Goal: Complete application form: Complete application form

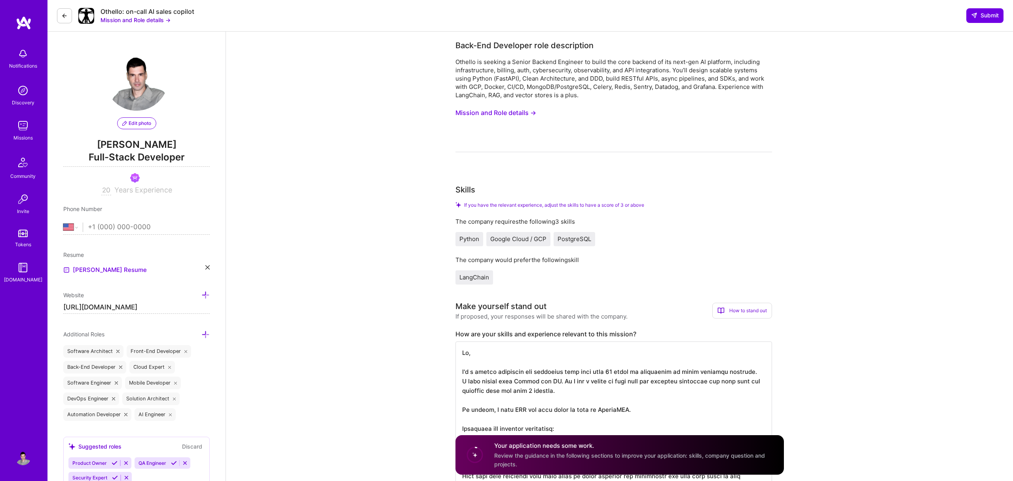
select select "US"
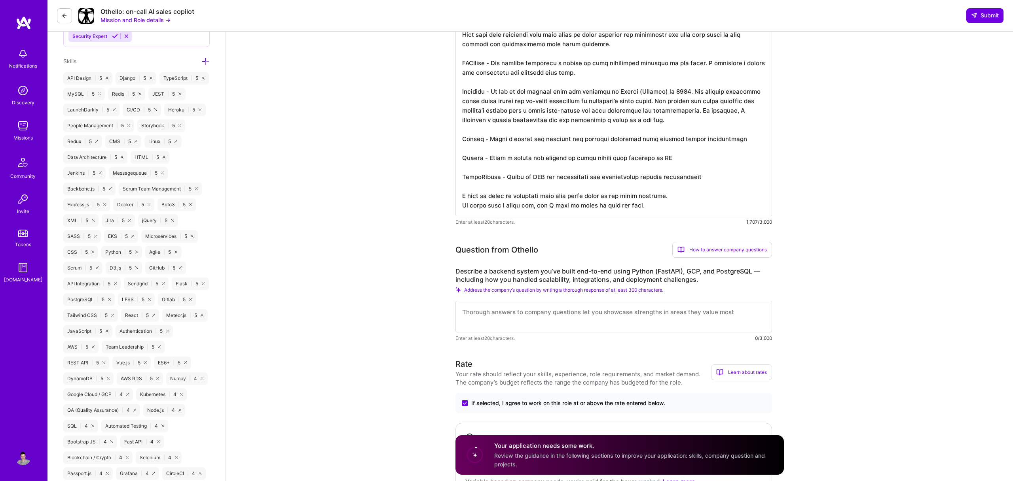
scroll to position [1, 0]
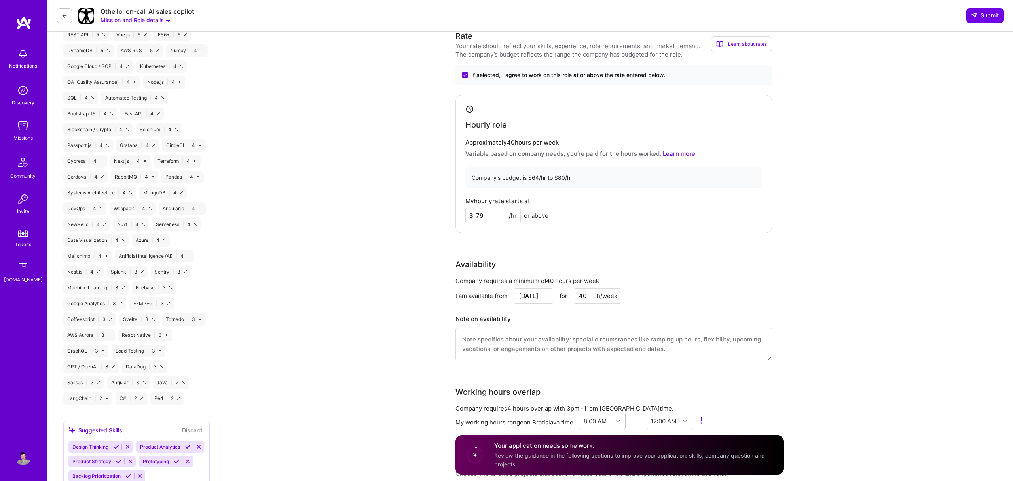
scroll to position [744, 0]
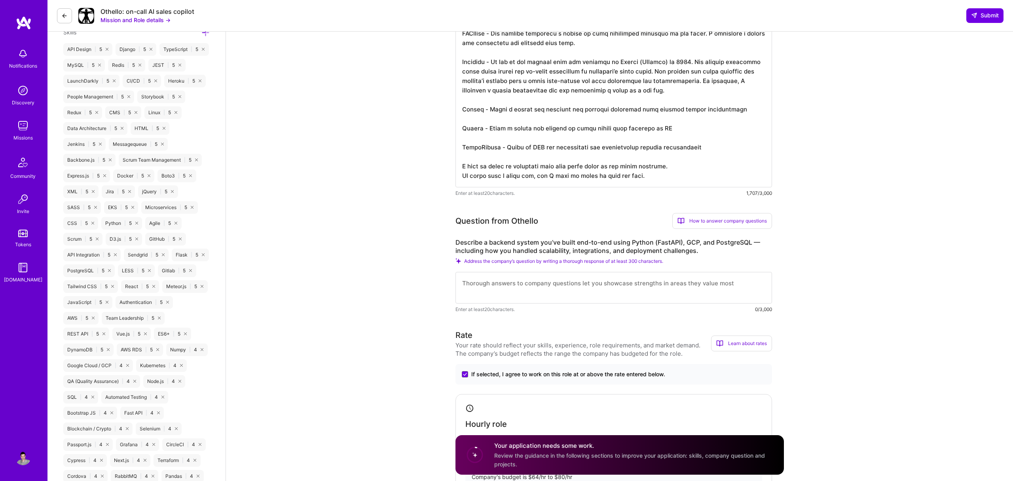
scroll to position [540, 0]
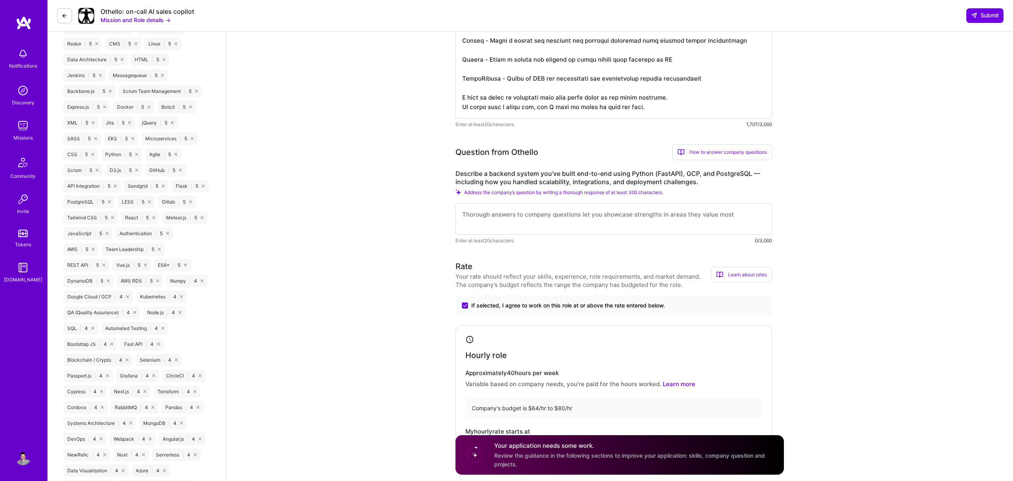
click at [488, 222] on textarea at bounding box center [613, 219] width 316 height 32
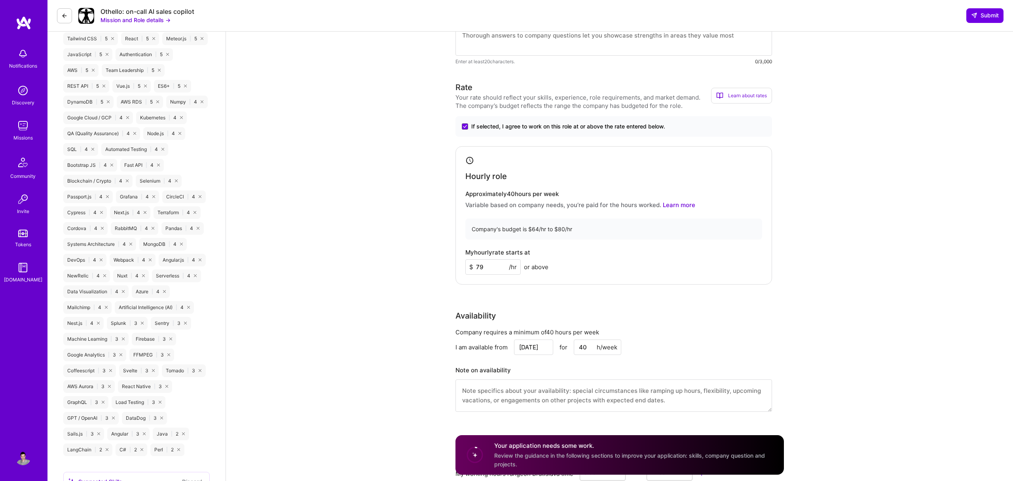
scroll to position [814, 0]
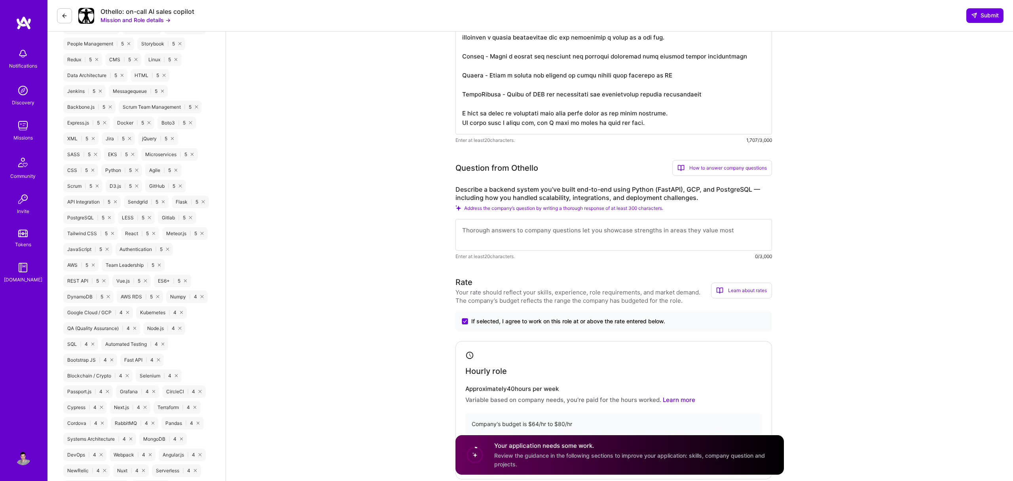
scroll to position [576, 0]
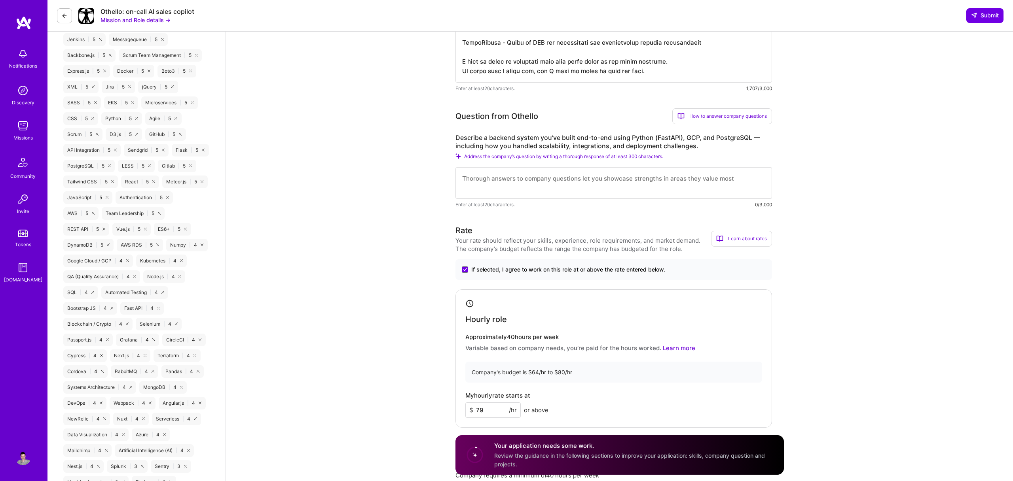
click at [482, 183] on textarea at bounding box center [613, 183] width 316 height 32
type textarea "I"
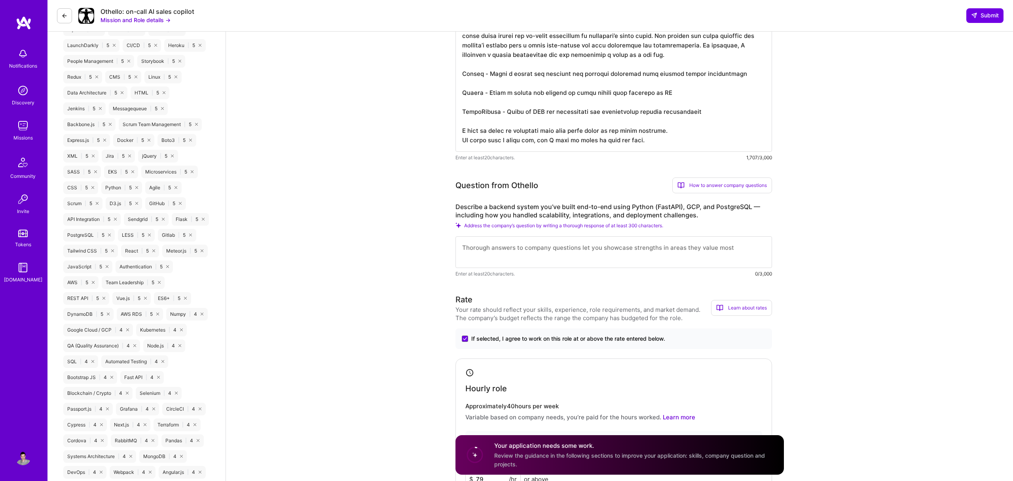
scroll to position [503, 0]
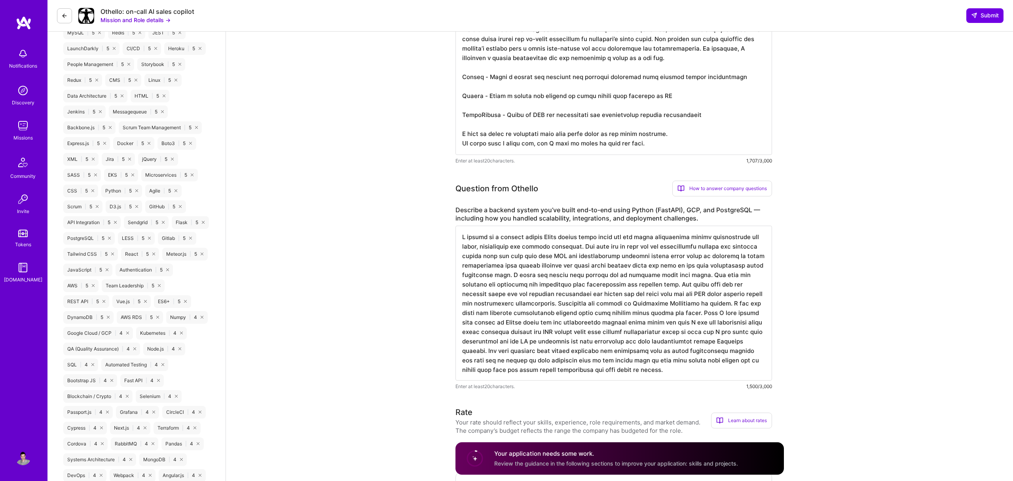
click at [631, 295] on textarea at bounding box center [613, 303] width 316 height 155
click at [591, 368] on textarea at bounding box center [613, 303] width 316 height 155
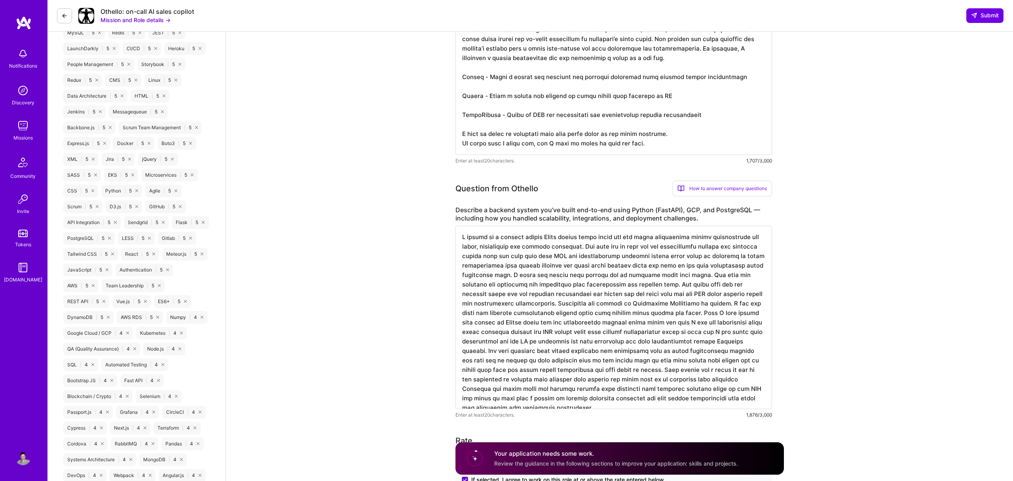
type textarea "I worked in a company called White stream white dream was all about identifying…"
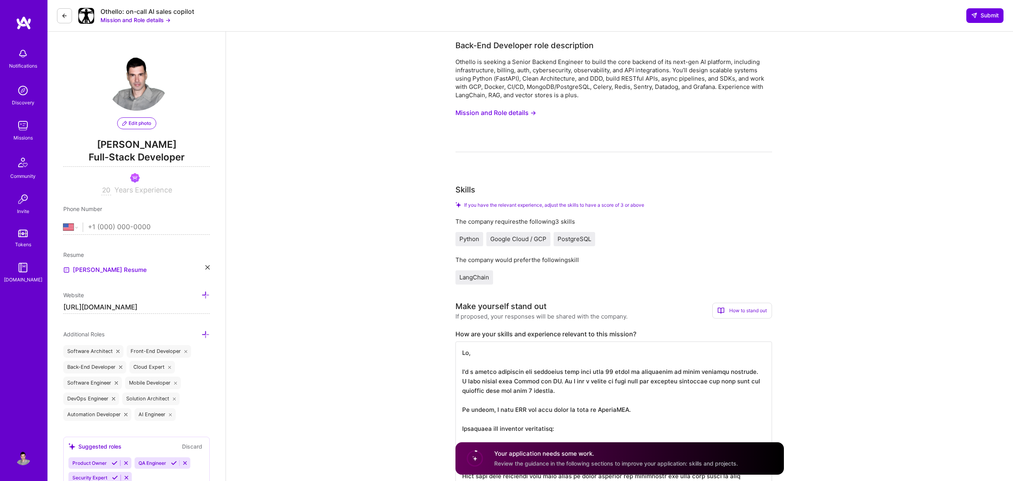
select select "US"
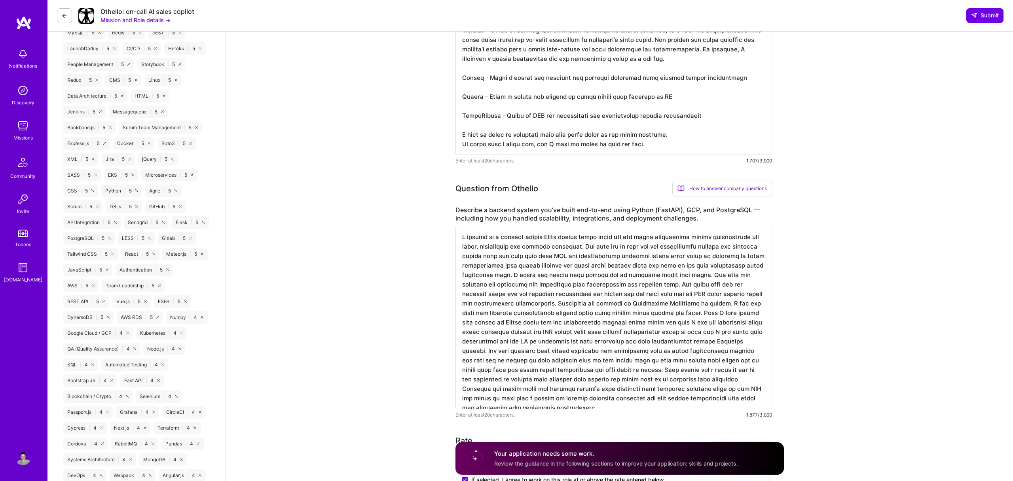
scroll to position [1, 0]
click at [600, 225] on div "Describe a backend system you’ve built end-to-end using Python (FastAPI), GCP, …" at bounding box center [613, 312] width 316 height 213
click at [600, 232] on textarea at bounding box center [613, 318] width 316 height 184
click at [562, 239] on textarea at bounding box center [613, 318] width 316 height 184
click at [576, 251] on textarea at bounding box center [613, 318] width 316 height 184
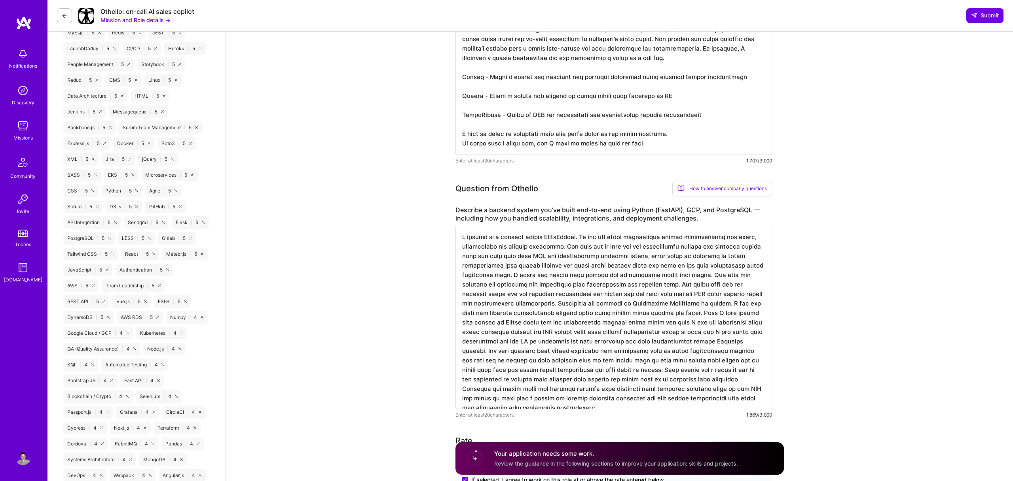
click at [570, 249] on textarea at bounding box center [613, 318] width 316 height 184
drag, startPoint x: 569, startPoint y: 248, endPoint x: 501, endPoint y: 276, distance: 73.2
click at [501, 276] on textarea at bounding box center [613, 318] width 316 height 184
paste textarea "ransaction history for a specific cryptocurrency and then provide an API for in…"
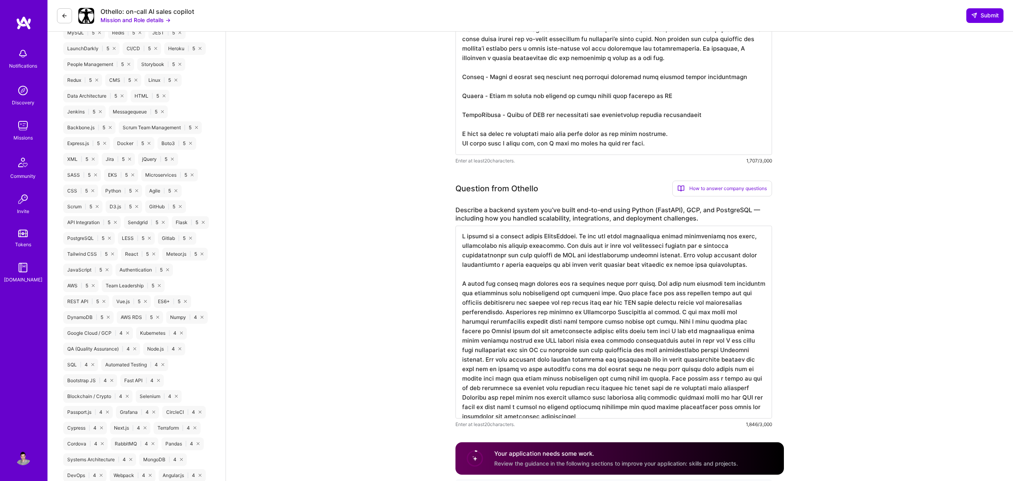
click at [660, 289] on textarea at bounding box center [613, 322] width 316 height 193
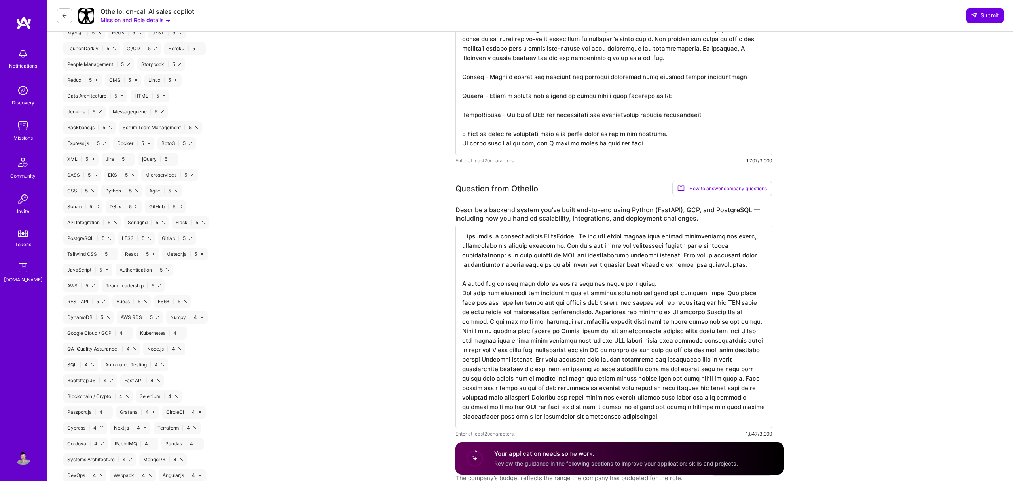
click at [542, 296] on textarea at bounding box center [613, 327] width 316 height 203
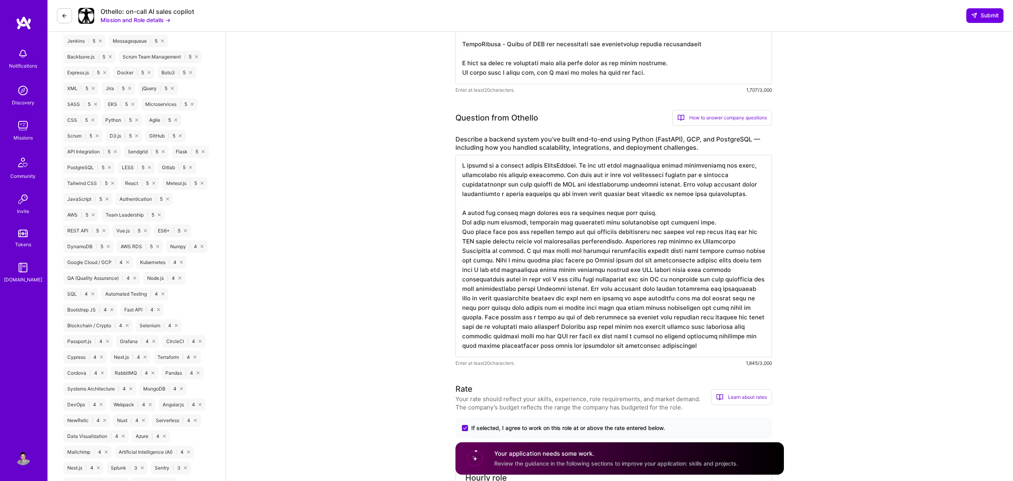
scroll to position [586, 0]
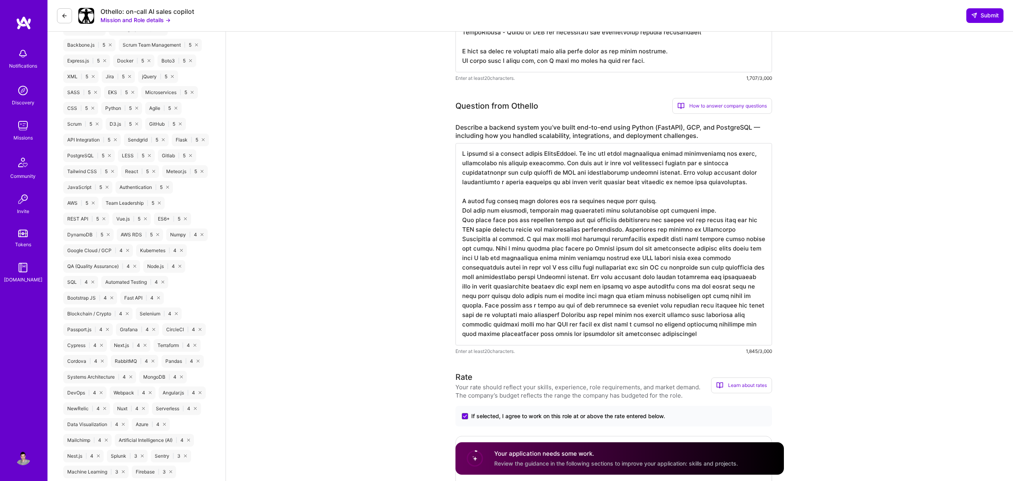
click at [685, 225] on textarea at bounding box center [613, 244] width 316 height 203
click at [609, 230] on textarea at bounding box center [613, 244] width 316 height 203
click at [549, 242] on textarea at bounding box center [613, 244] width 316 height 203
click at [561, 242] on textarea at bounding box center [613, 244] width 316 height 203
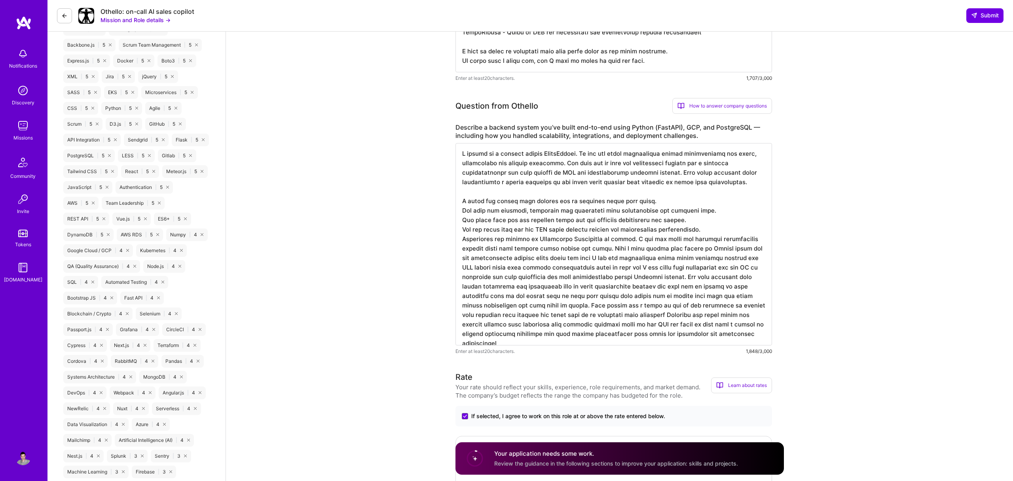
click at [561, 242] on textarea at bounding box center [613, 244] width 316 height 203
paste textarea "e"
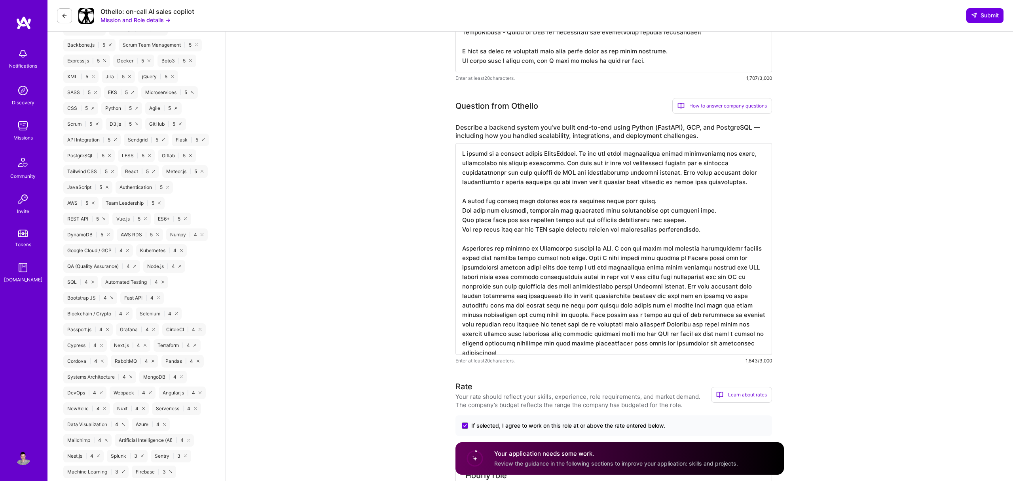
click at [641, 251] on textarea at bounding box center [613, 249] width 316 height 212
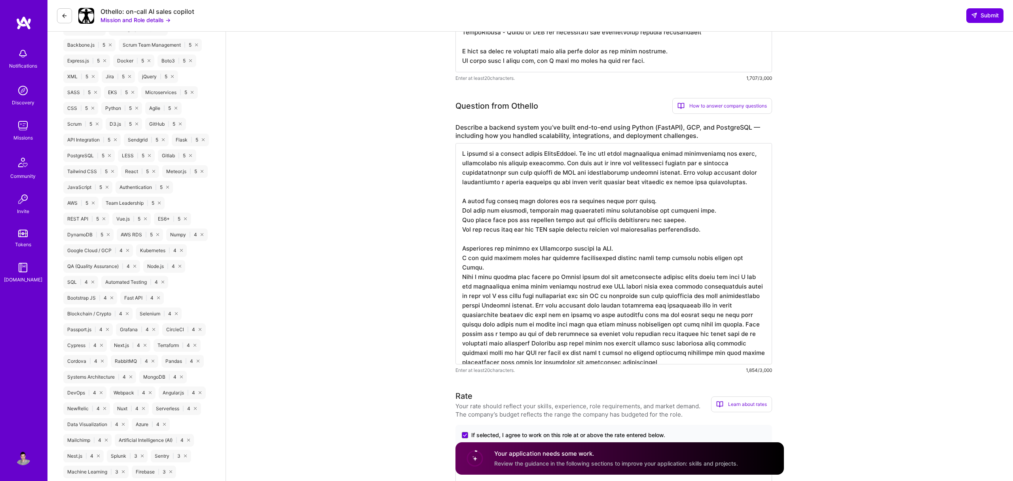
click at [508, 266] on textarea at bounding box center [613, 254] width 316 height 222
click at [547, 251] on textarea at bounding box center [613, 254] width 316 height 222
click at [563, 271] on textarea at bounding box center [613, 254] width 316 height 222
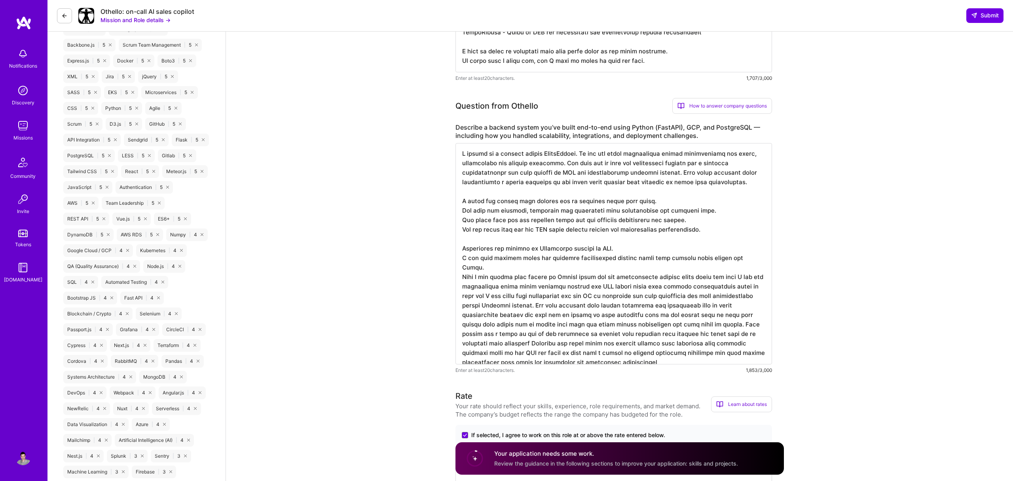
paste textarea "Kubernetes"
click at [762, 279] on textarea at bounding box center [613, 254] width 316 height 222
paste textarea "Kubernetes"
click at [733, 282] on textarea at bounding box center [613, 254] width 316 height 222
click at [629, 278] on textarea at bounding box center [613, 254] width 316 height 222
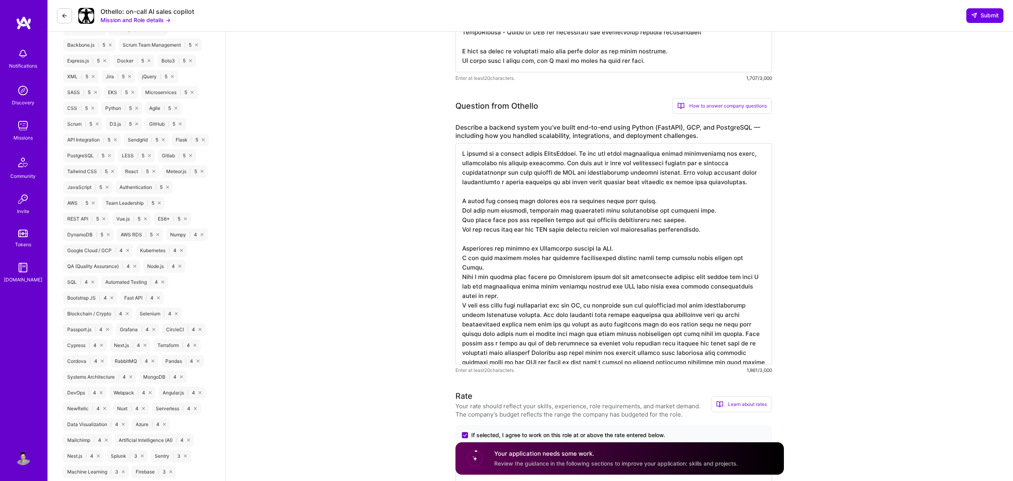
click at [630, 302] on textarea at bounding box center [613, 254] width 316 height 222
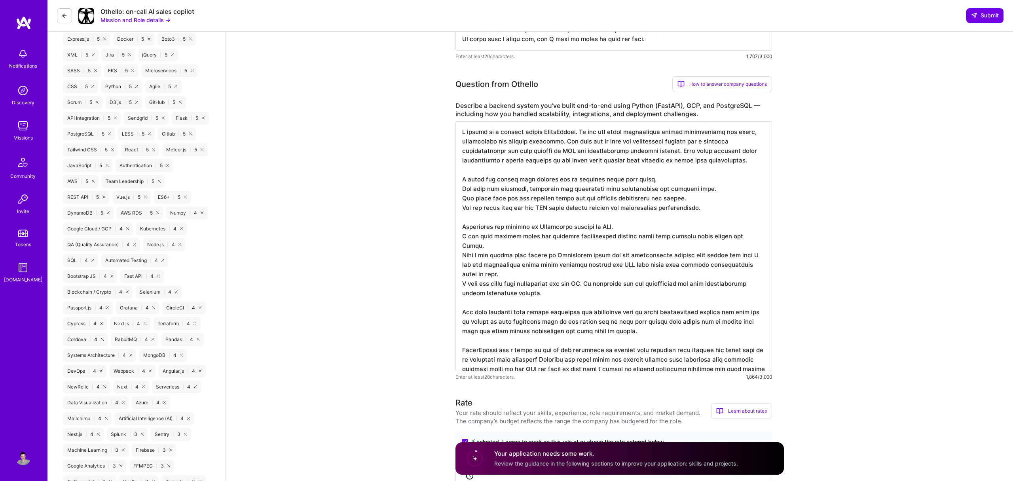
scroll to position [642, 0]
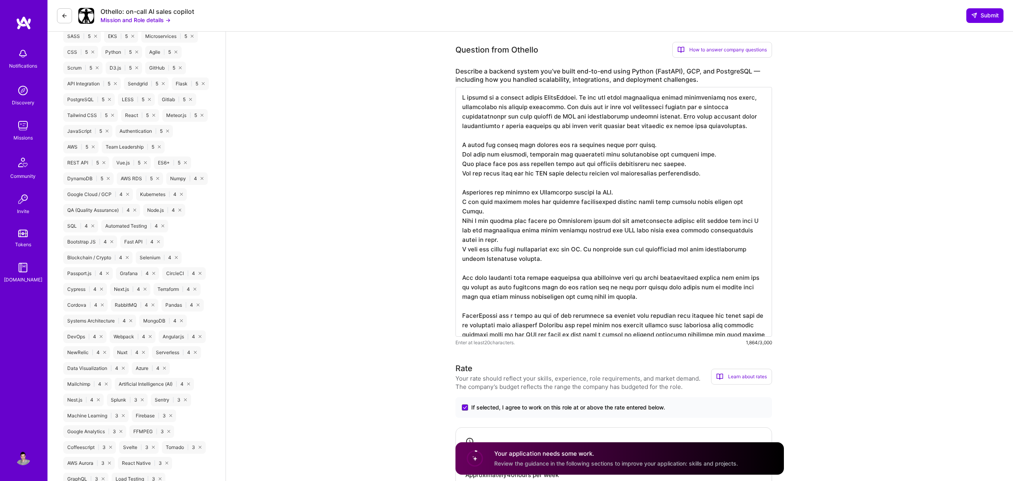
click at [524, 308] on textarea at bounding box center [613, 212] width 316 height 250
click at [546, 308] on textarea at bounding box center [613, 212] width 316 height 250
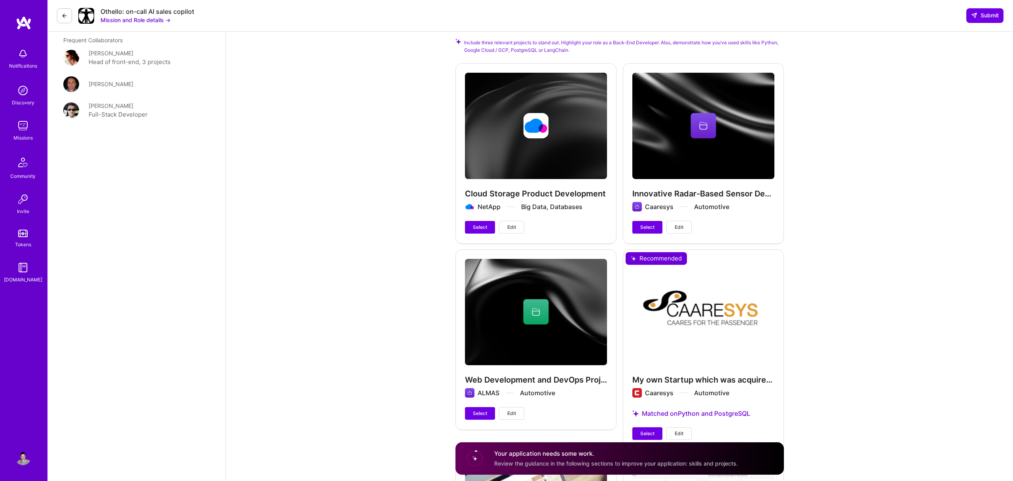
scroll to position [1493, 0]
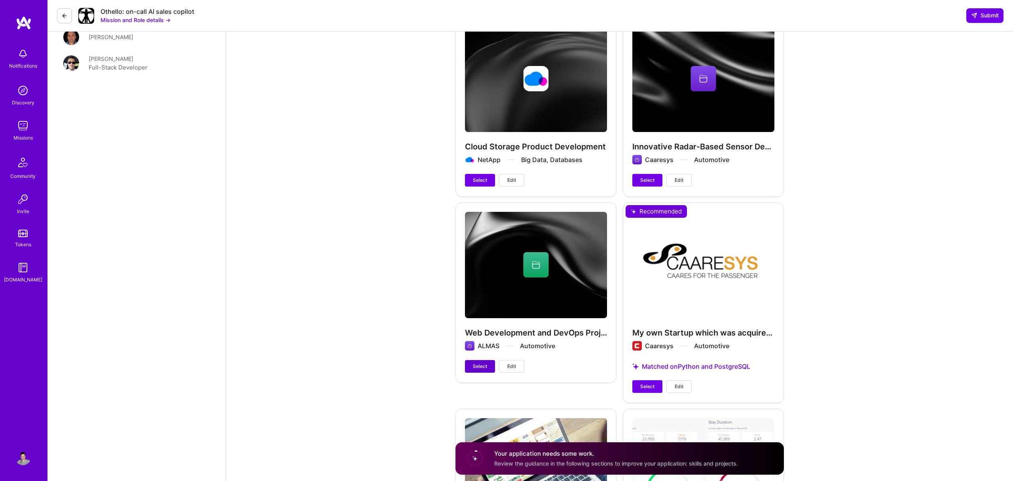
type textarea "I worked in a company called WhiteStream. It was all about identifying crypto t…"
click at [479, 367] on span "Select" at bounding box center [480, 366] width 14 height 7
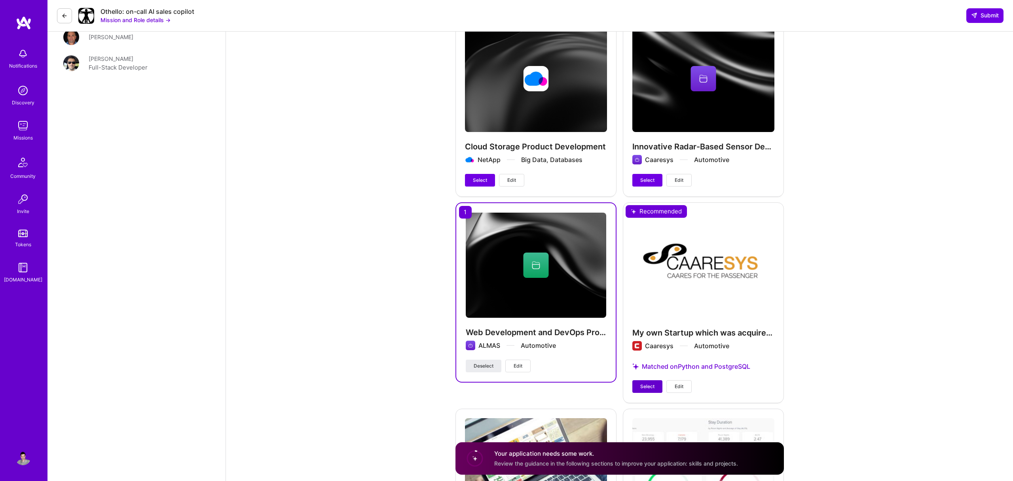
click at [644, 389] on span "Select" at bounding box center [647, 386] width 14 height 7
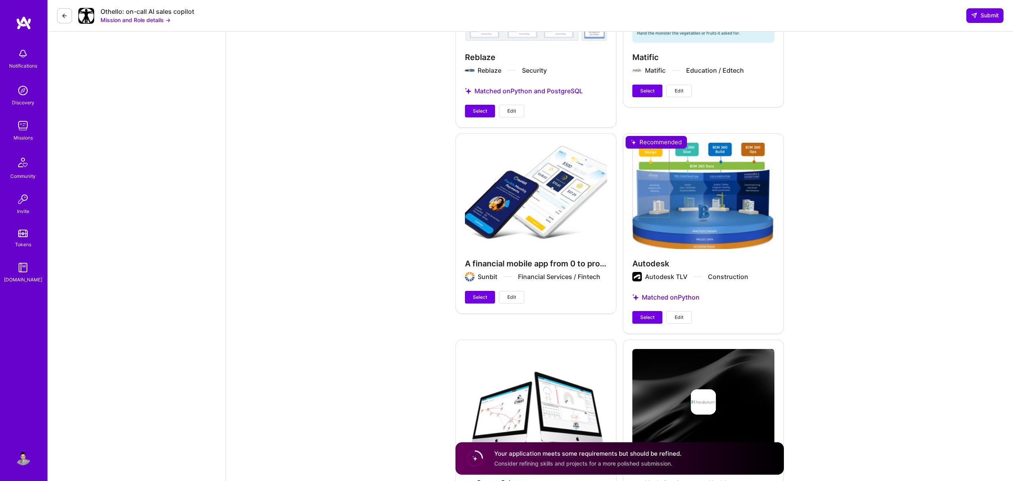
scroll to position [1975, 0]
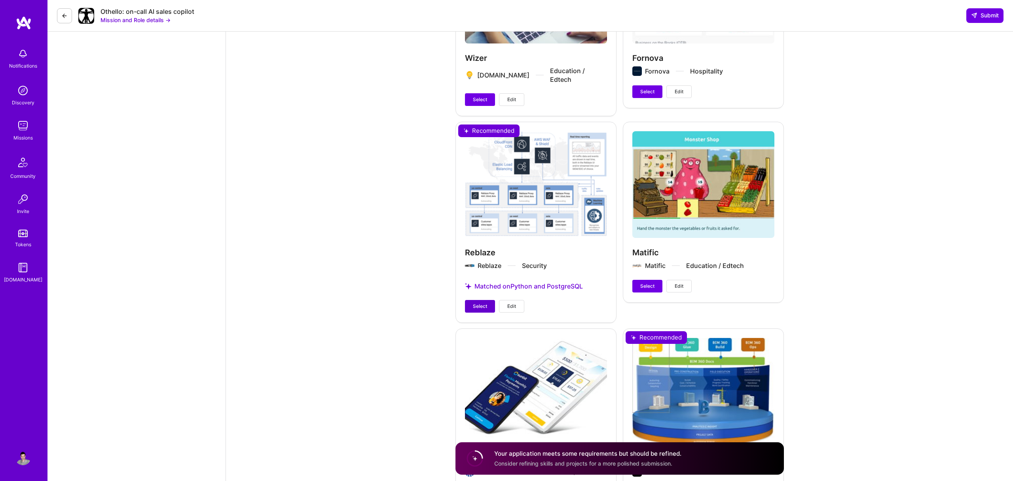
click at [474, 303] on span "Select" at bounding box center [480, 306] width 14 height 7
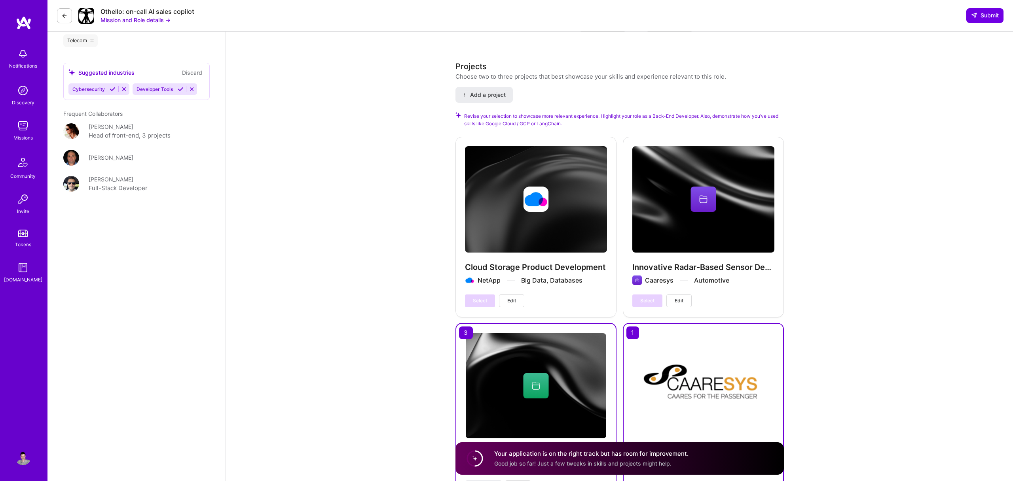
scroll to position [1638, 0]
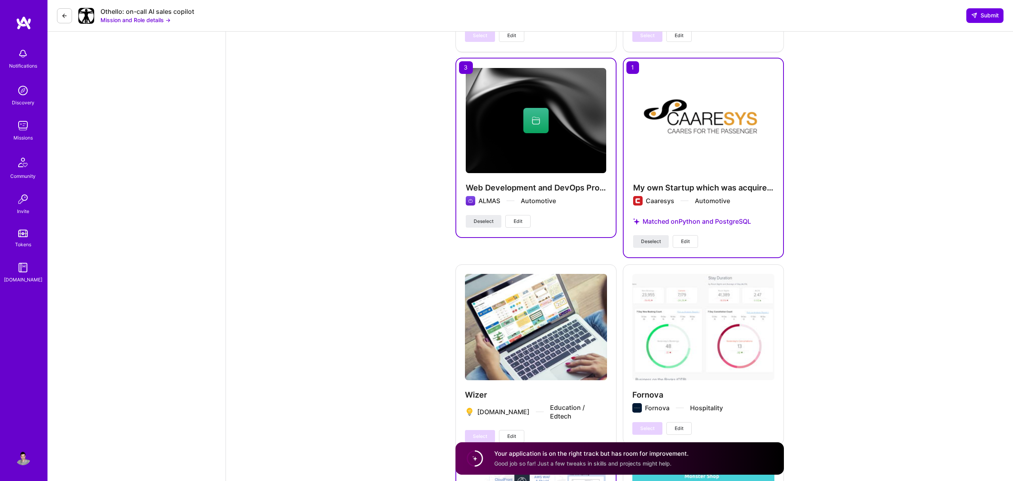
click at [687, 244] on span "Edit" at bounding box center [685, 241] width 9 height 7
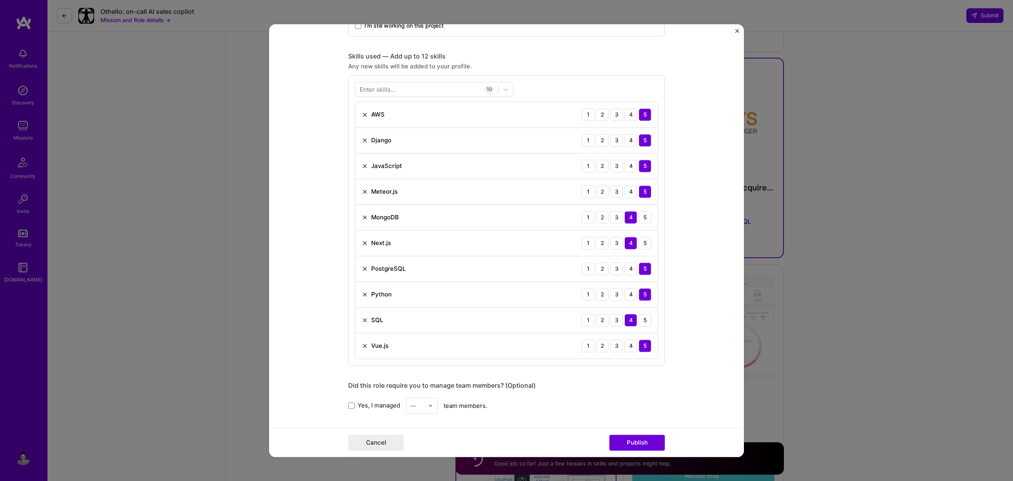
scroll to position [494, 0]
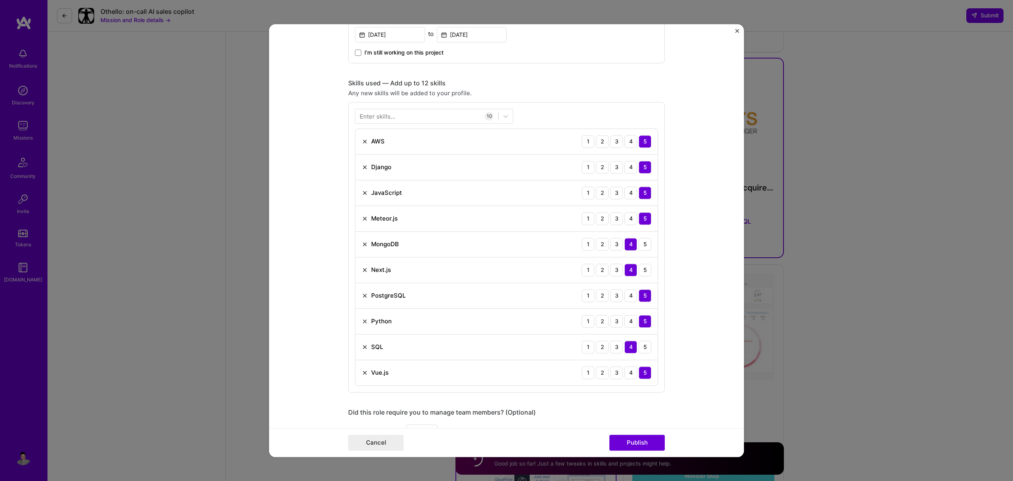
click at [364, 143] on img at bounding box center [365, 141] width 6 height 6
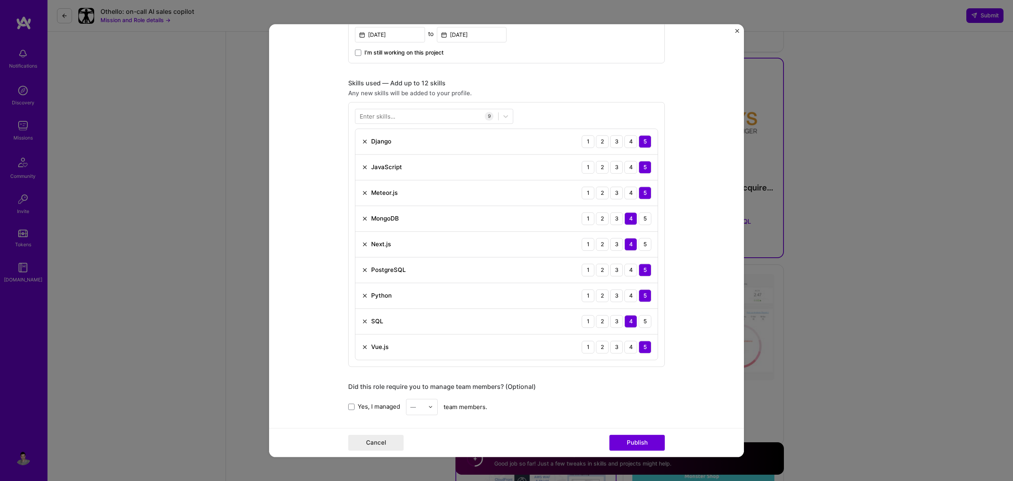
click at [368, 119] on div "Enter skills..." at bounding box center [378, 116] width 36 height 8
click at [362, 115] on div "Enter skills..." at bounding box center [378, 116] width 36 height 8
click at [356, 115] on div at bounding box center [426, 116] width 143 height 13
click at [386, 167] on div "Google Cloud / GCP" at bounding box center [434, 163] width 149 height 8
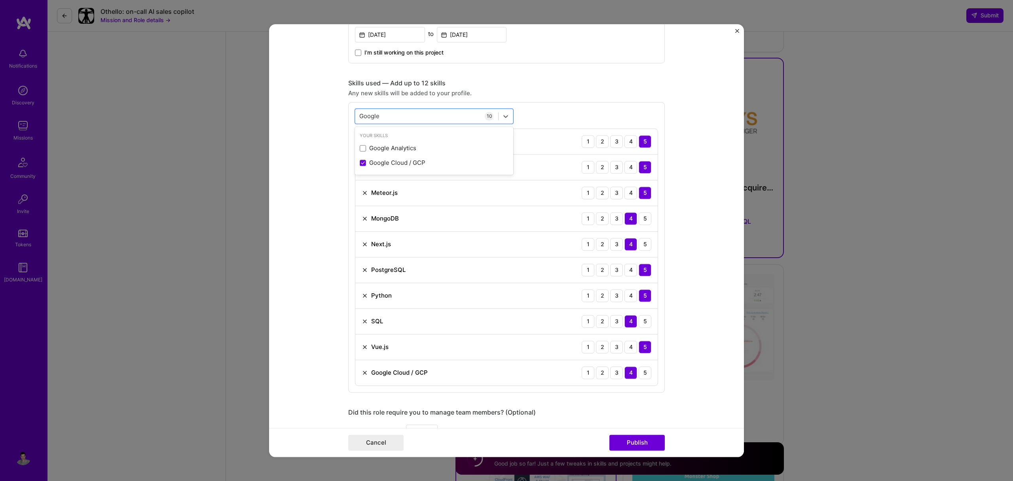
type input "Google"
click at [585, 92] on div "Any new skills will be added to your profile." at bounding box center [506, 93] width 316 height 8
click at [630, 446] on button "Publish" at bounding box center [636, 443] width 55 height 16
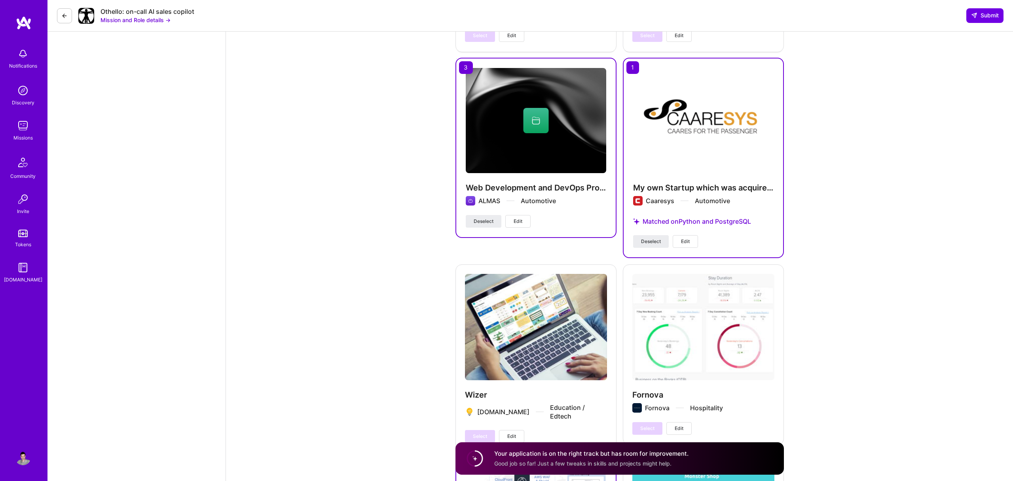
click at [593, 256] on div "Web Development and DevOps Projects ALMAS Automotive Deselect Edit" at bounding box center [535, 158] width 161 height 201
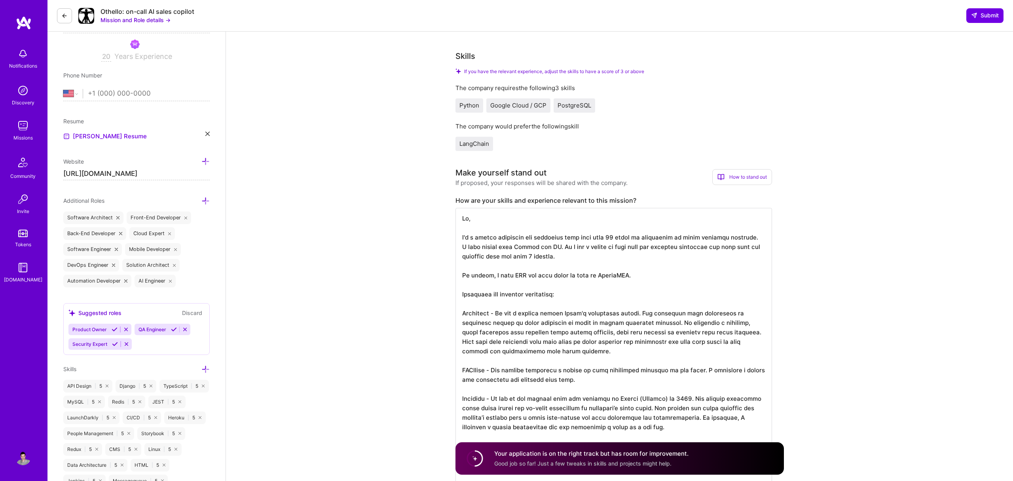
scroll to position [0, 0]
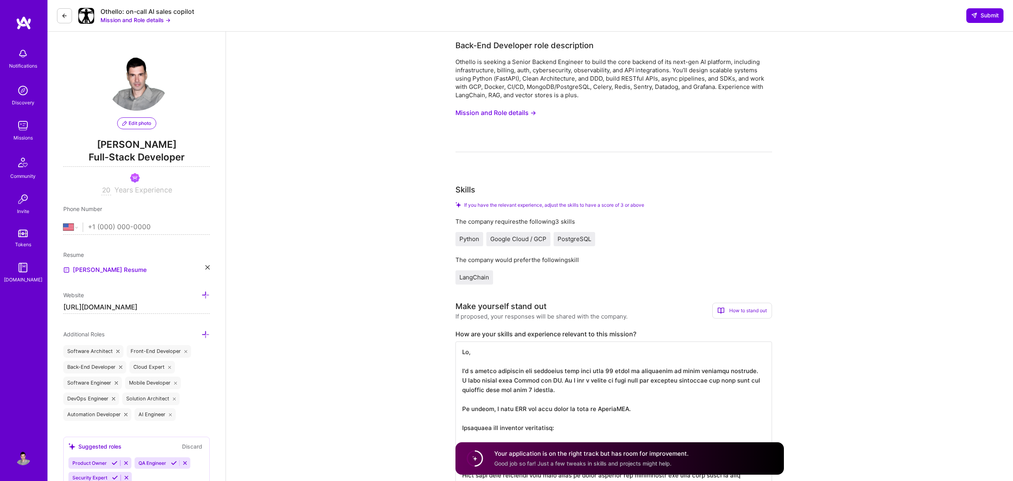
click at [476, 282] on div "LangChain" at bounding box center [474, 278] width 38 height 14
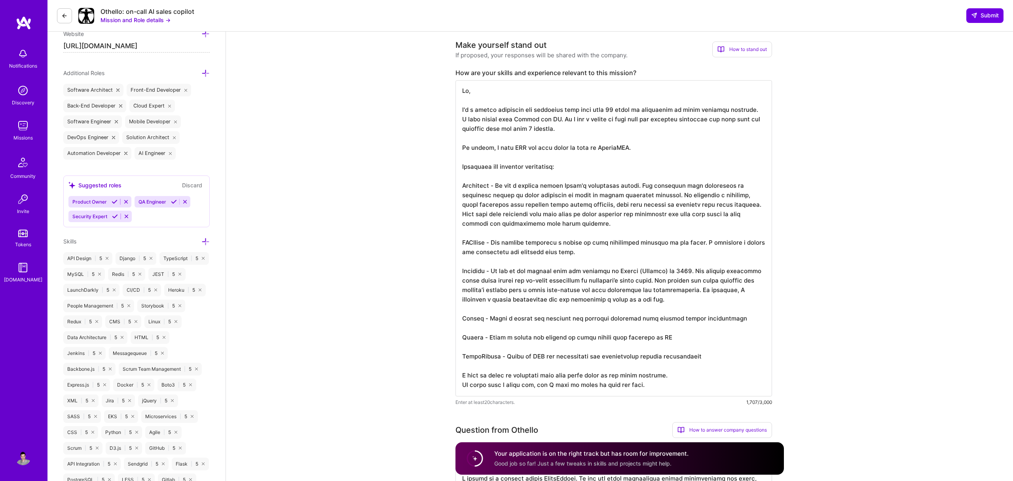
scroll to position [299, 0]
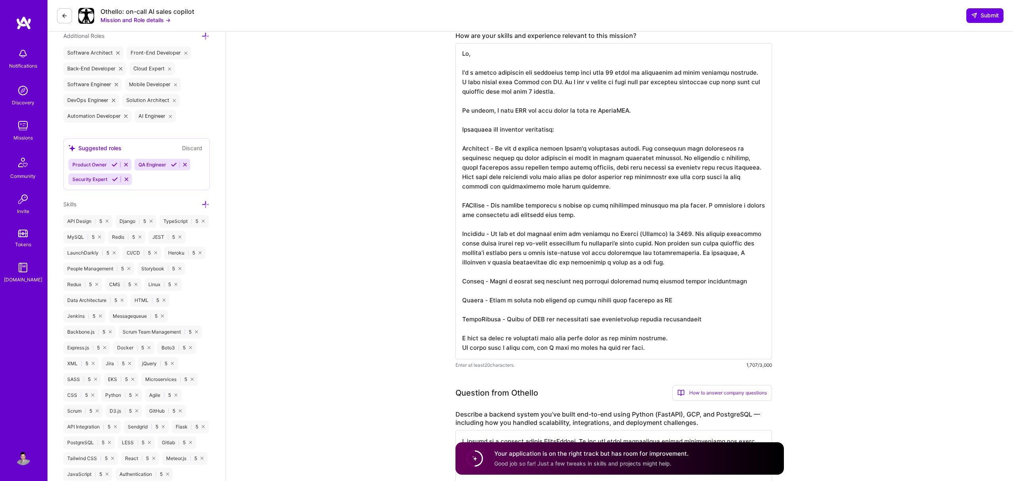
click at [208, 206] on icon at bounding box center [205, 205] width 8 height 8
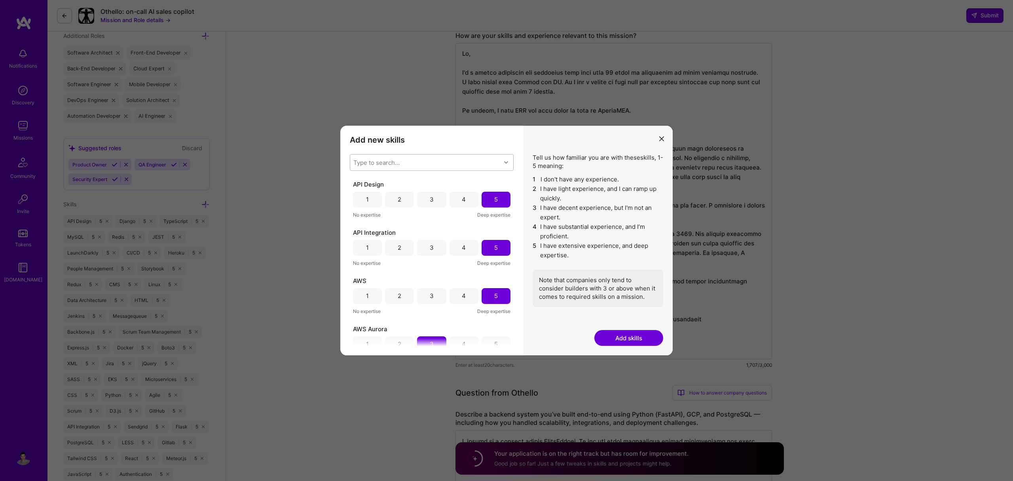
click at [443, 165] on div "Type to search..." at bounding box center [425, 163] width 151 height 16
click at [352, 162] on div "Type to search..." at bounding box center [425, 163] width 151 height 16
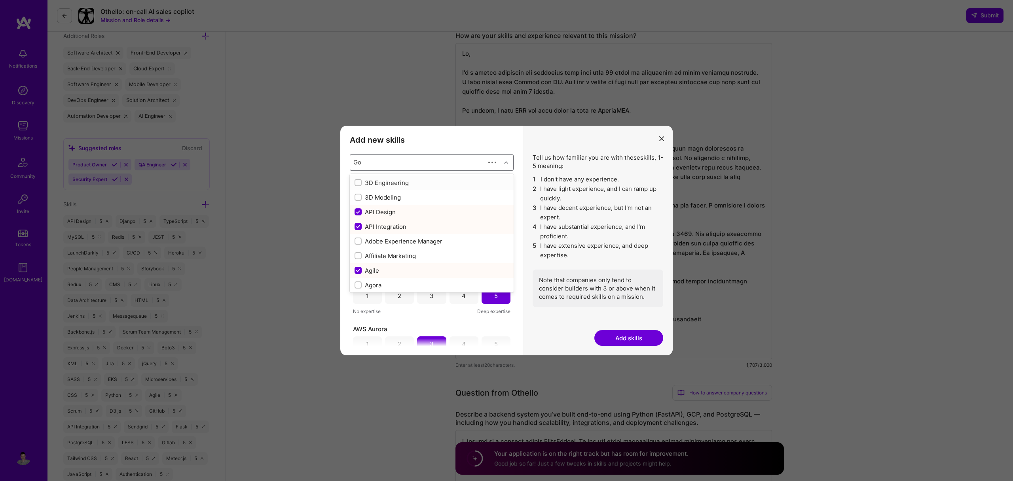
type input "Goo"
checkbox input "true"
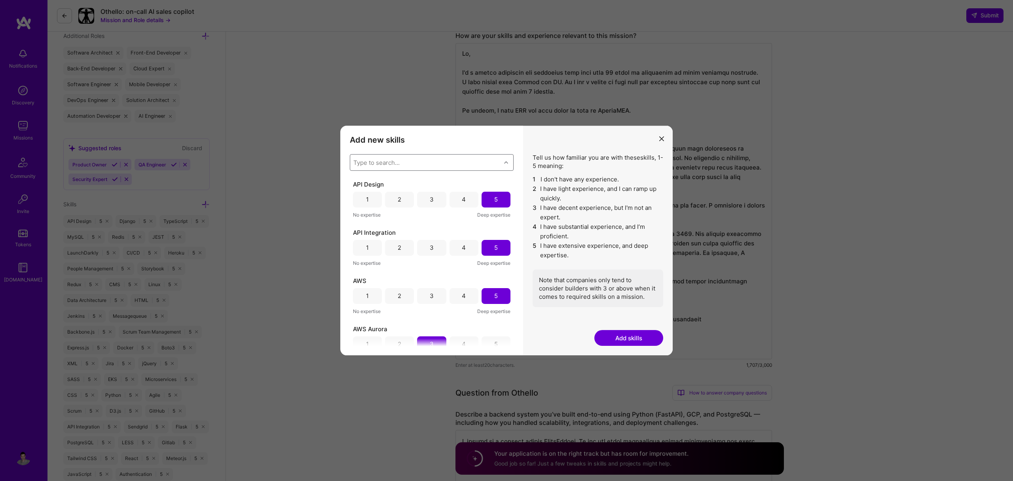
click at [665, 137] on button "modal" at bounding box center [661, 138] width 9 height 13
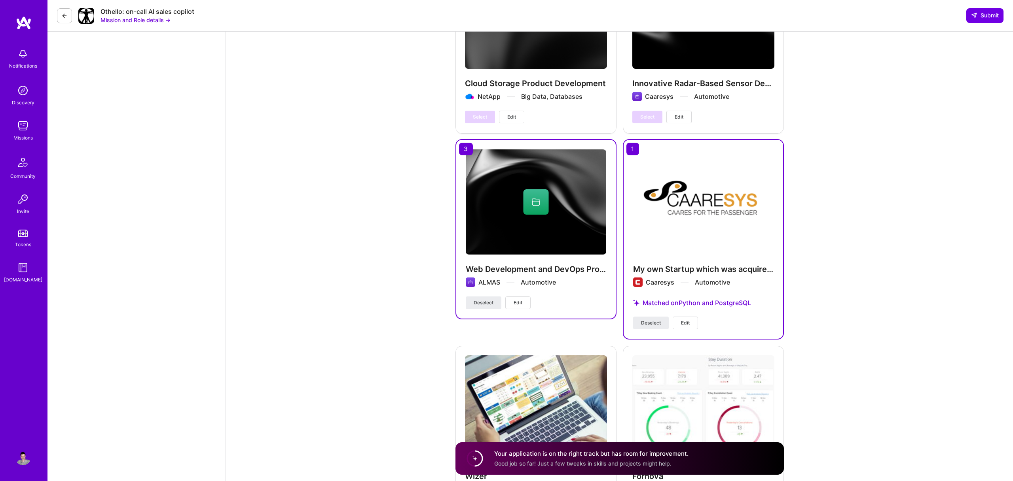
scroll to position [1643, 0]
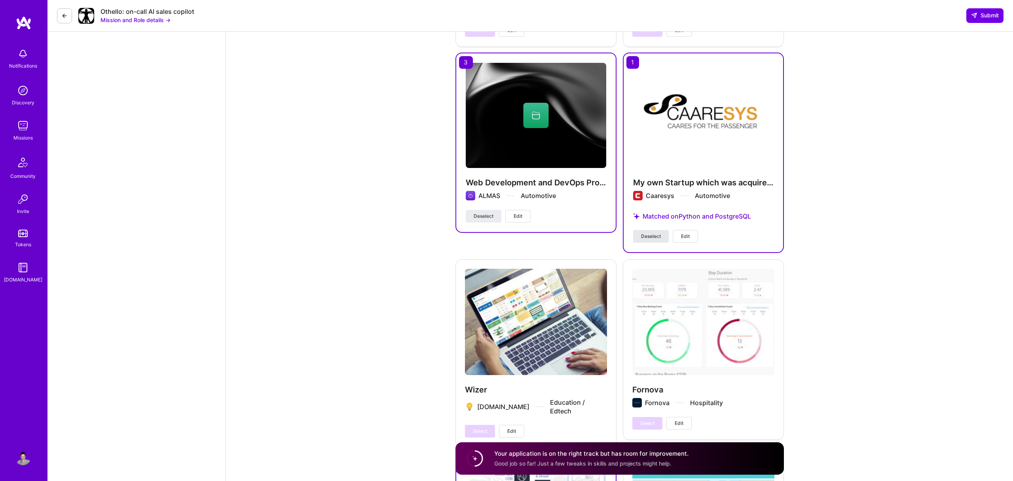
click at [645, 240] on span "Deselect" at bounding box center [651, 236] width 20 height 7
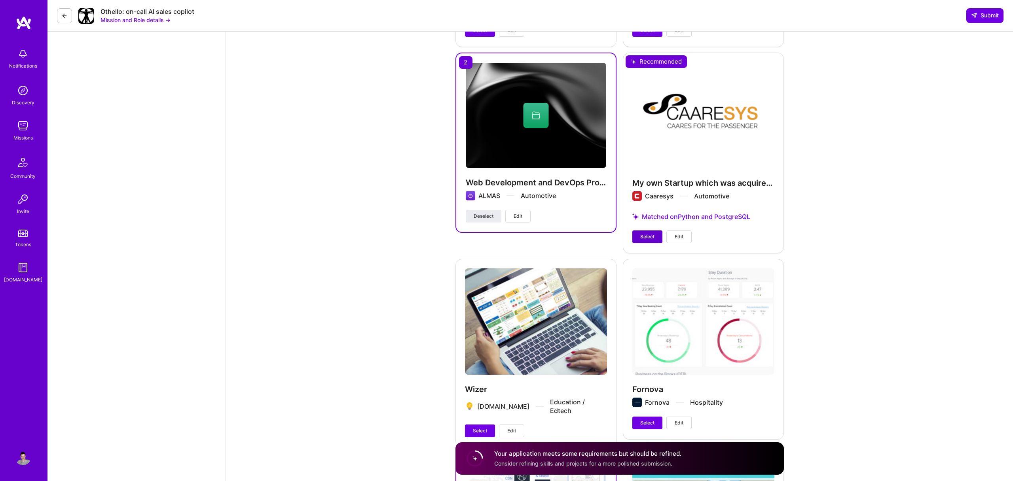
click at [645, 240] on span "Select" at bounding box center [647, 236] width 14 height 7
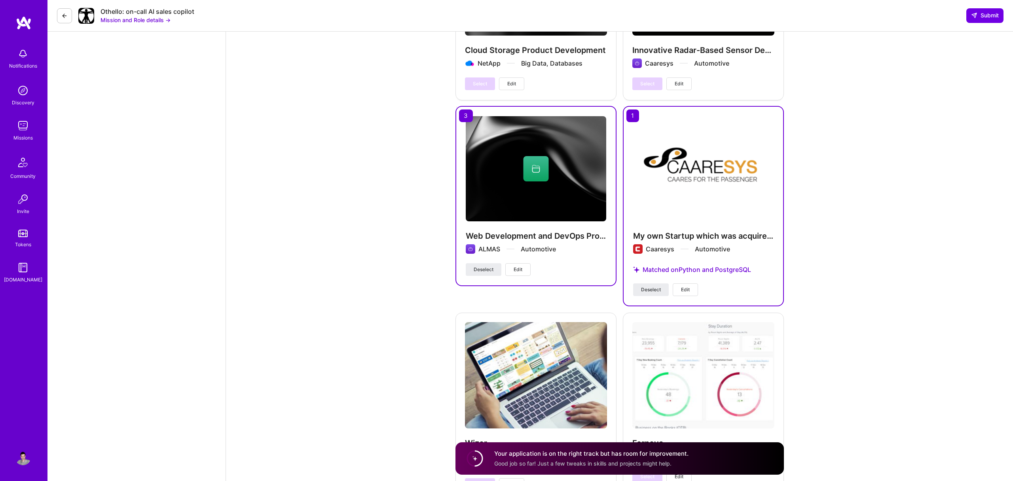
scroll to position [1551, 0]
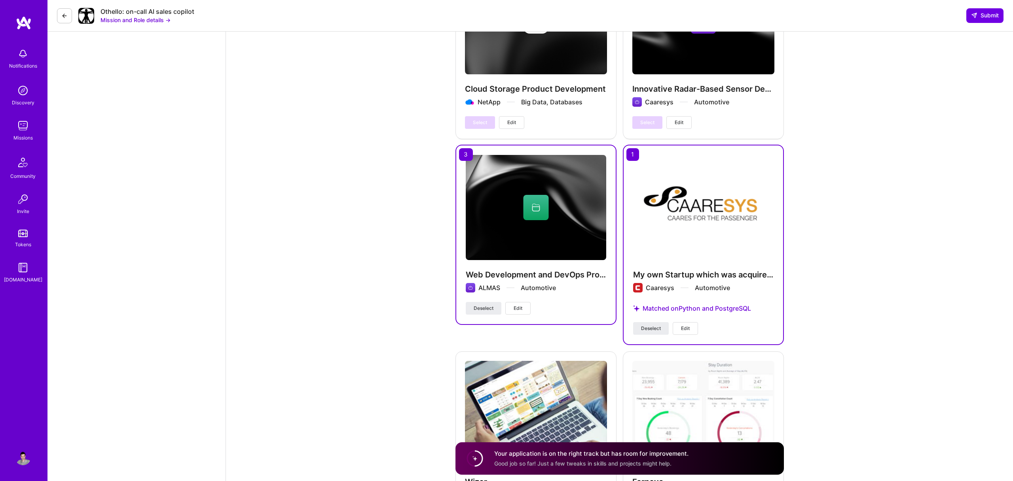
click at [691, 330] on button "Edit" at bounding box center [684, 328] width 25 height 13
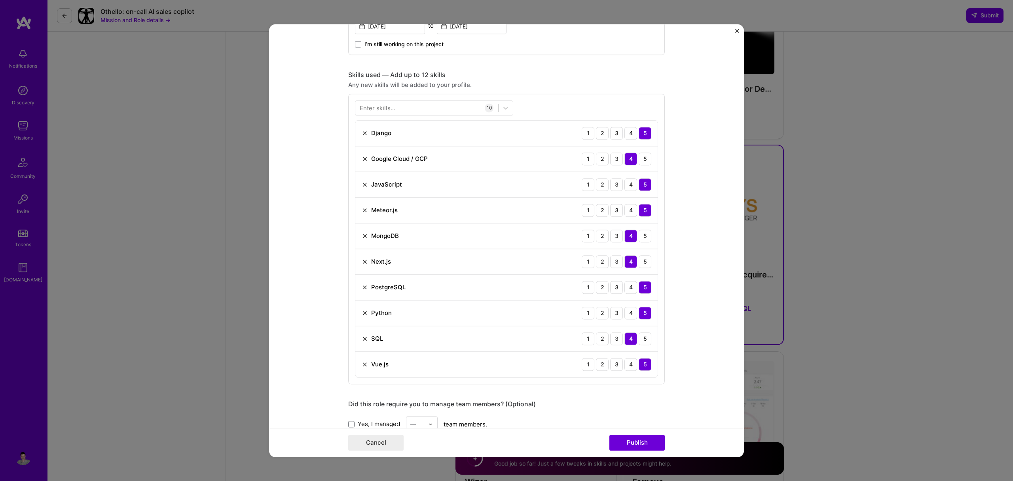
scroll to position [538, 0]
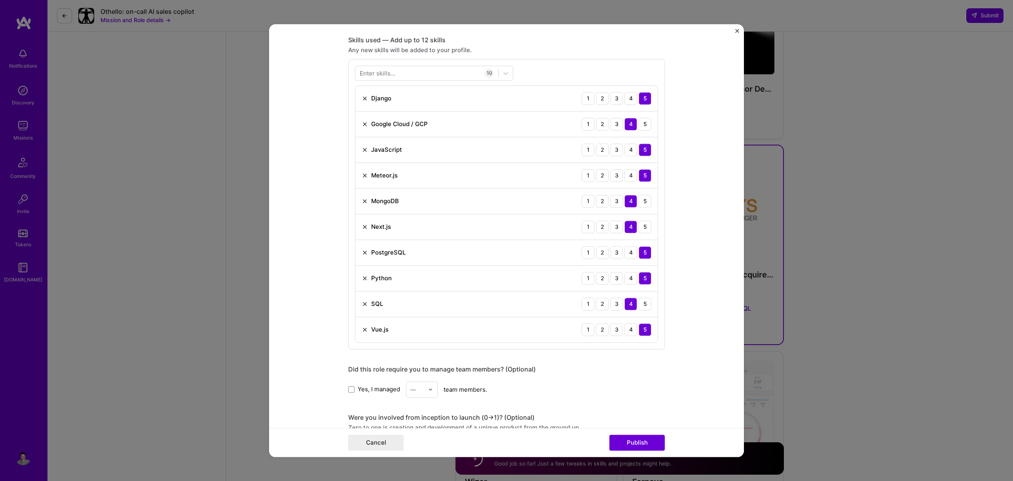
click at [738, 31] on img "Close" at bounding box center [737, 31] width 4 height 4
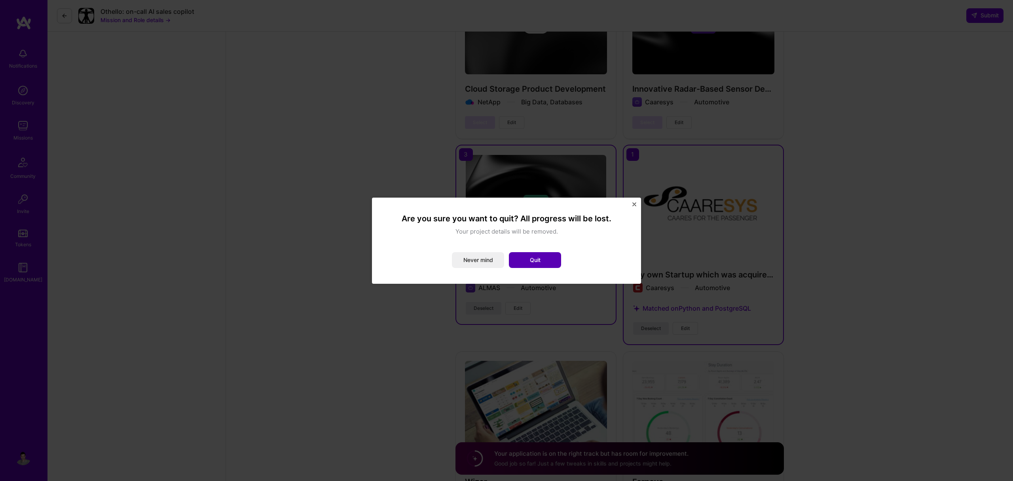
click at [540, 263] on button "Quit" at bounding box center [535, 260] width 52 height 16
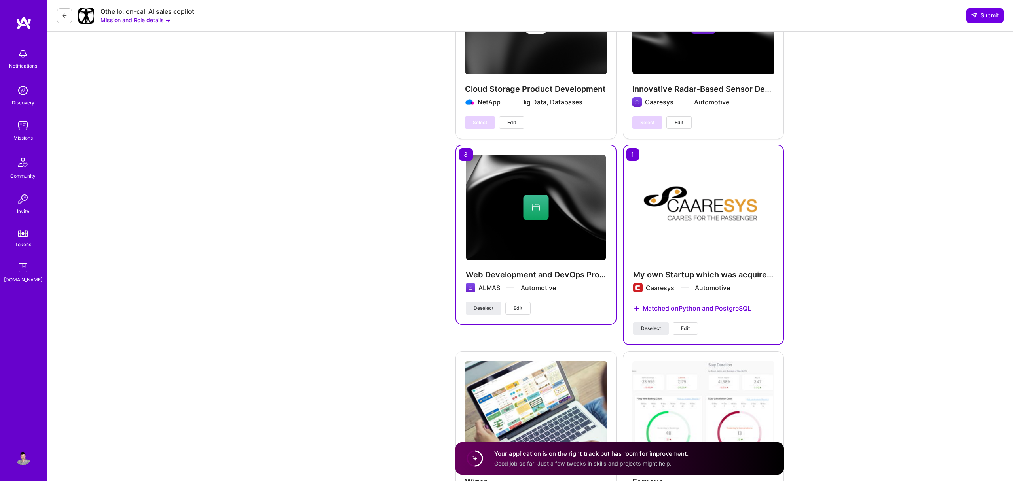
click at [521, 311] on span "Edit" at bounding box center [517, 308] width 9 height 7
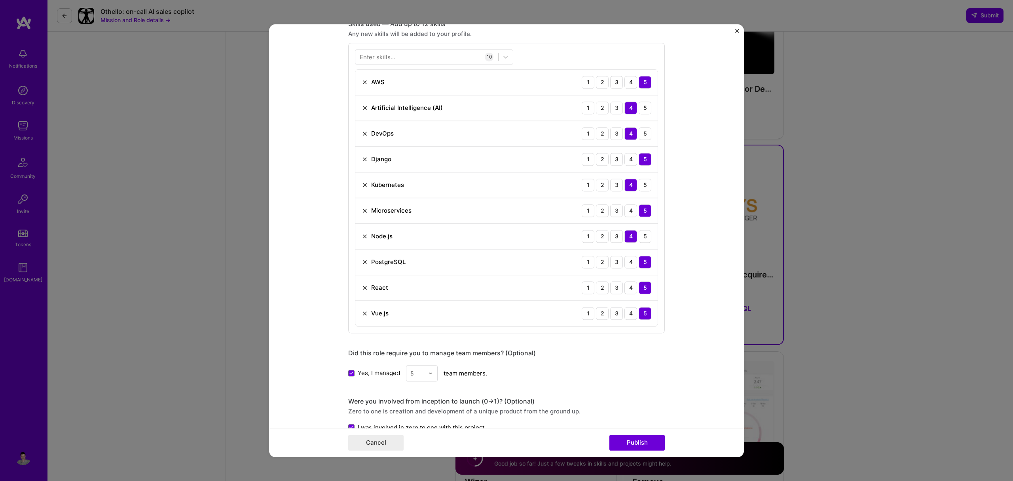
scroll to position [344, 0]
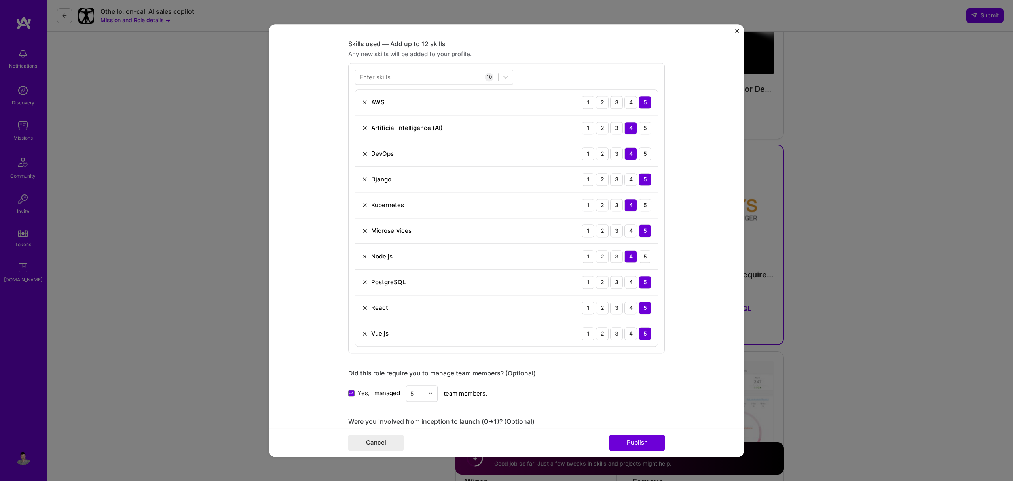
click at [363, 258] on img at bounding box center [365, 257] width 6 height 6
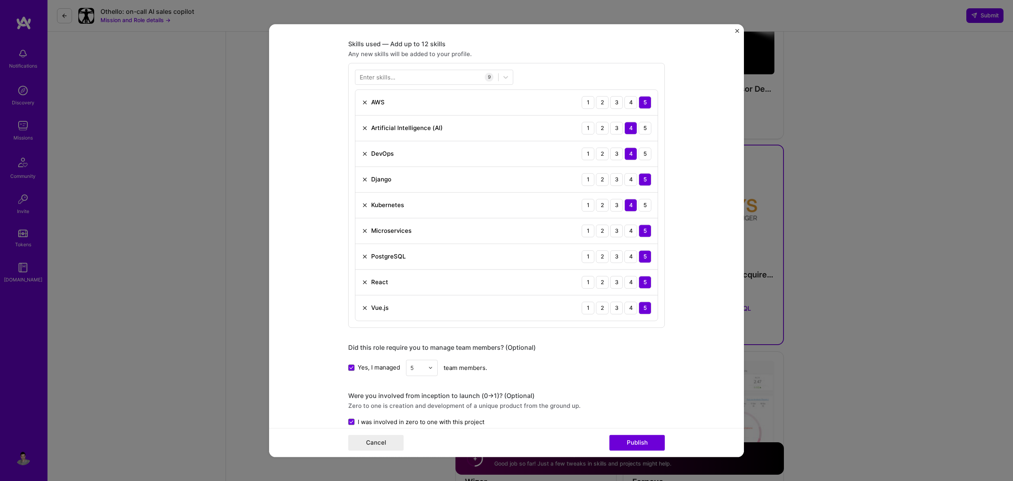
click at [364, 75] on div "Enter skills..." at bounding box center [378, 77] width 36 height 8
click at [358, 76] on div at bounding box center [426, 76] width 143 height 13
type input "ל"
type input "C"
click at [377, 123] on div "Google Cloud / GCP" at bounding box center [434, 124] width 149 height 8
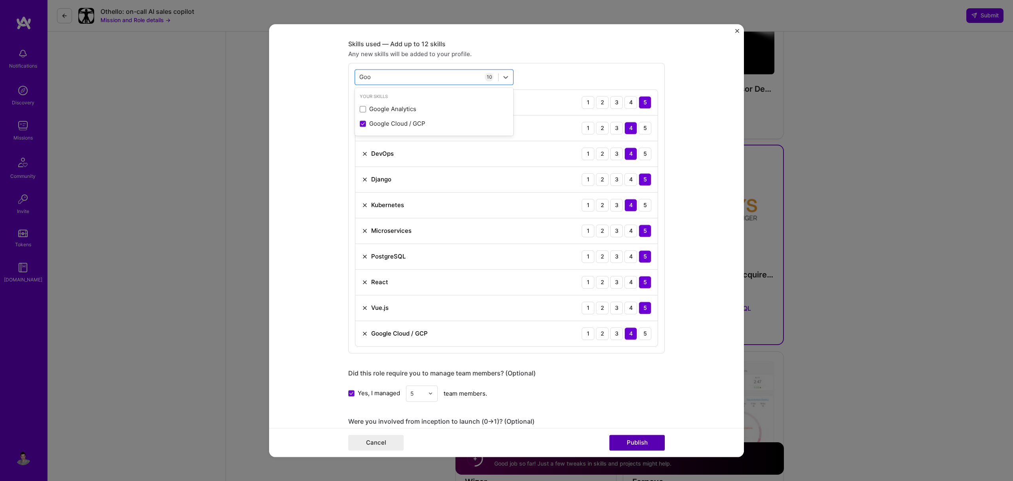
type input "Goo"
click at [650, 445] on button "Publish" at bounding box center [636, 443] width 55 height 16
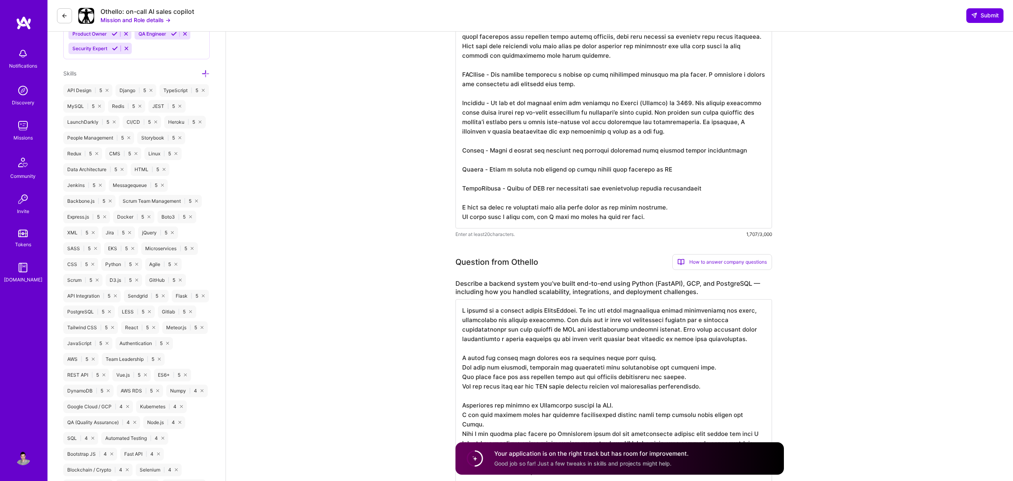
scroll to position [278, 0]
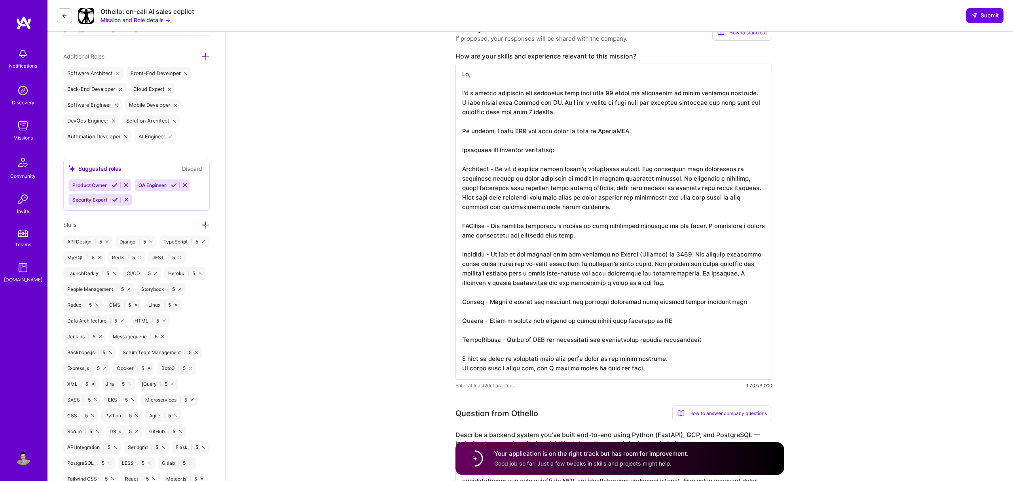
click at [611, 133] on textarea at bounding box center [613, 222] width 316 height 316
click at [604, 212] on textarea at bounding box center [613, 222] width 316 height 316
type textarea "Hi, I'm a senior fullstack web developer with more than 20 years of experience …"
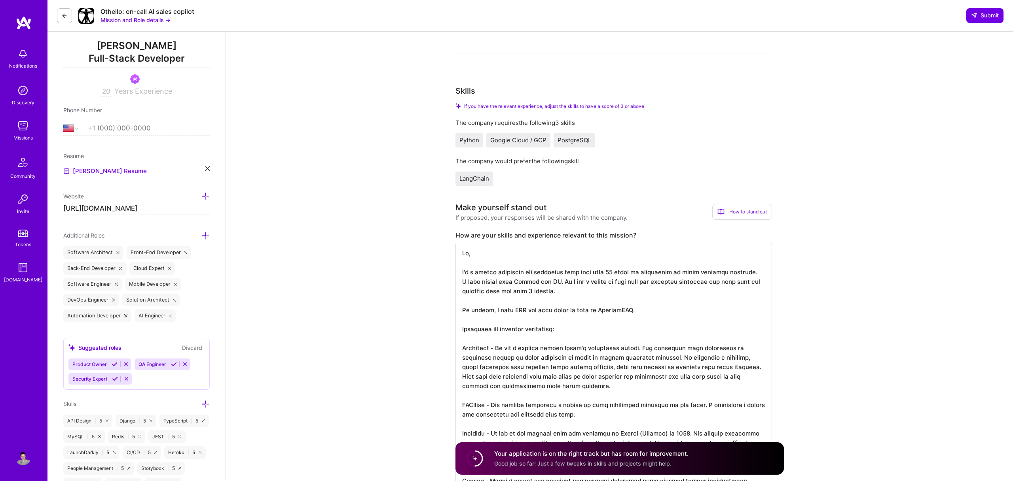
scroll to position [98, 0]
drag, startPoint x: 460, startPoint y: 180, endPoint x: 498, endPoint y: 180, distance: 38.0
click at [498, 180] on div "LangChain" at bounding box center [613, 179] width 316 height 14
copy span "LangChain"
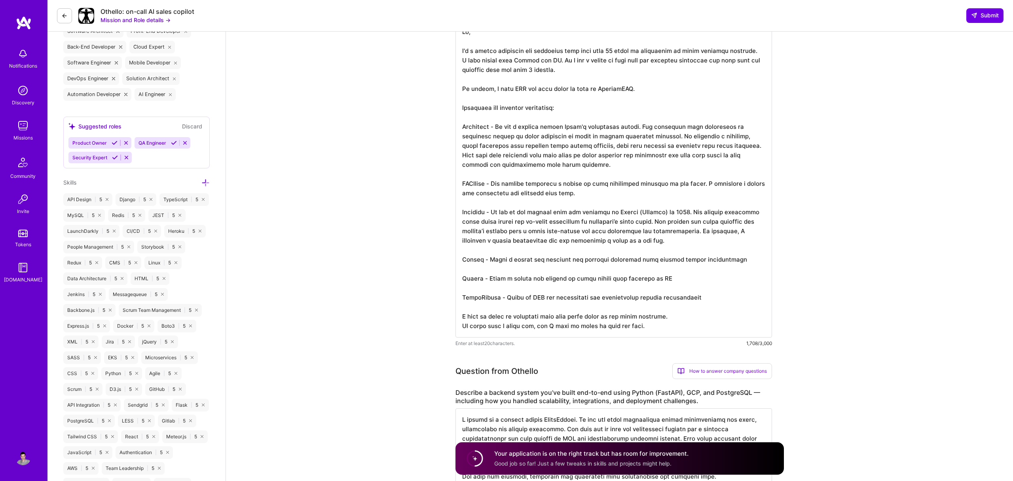
scroll to position [351, 0]
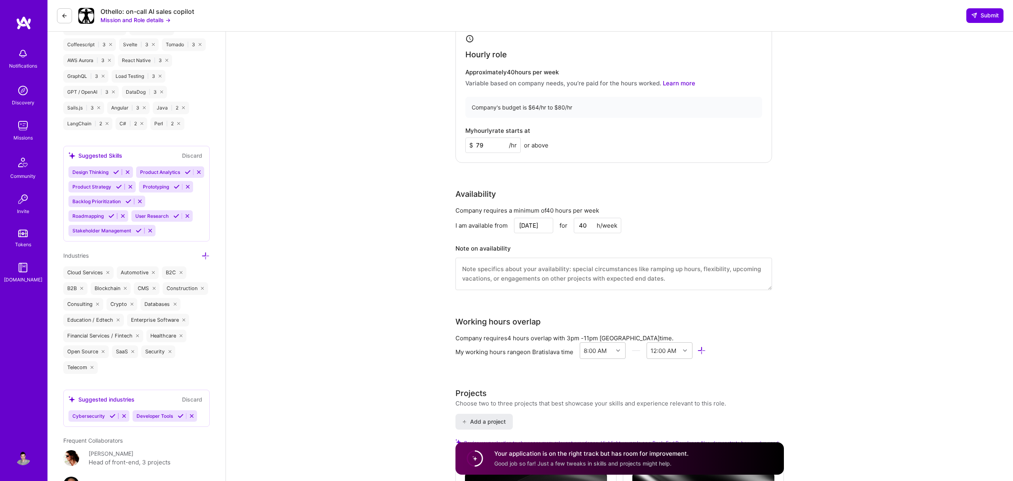
scroll to position [1027, 0]
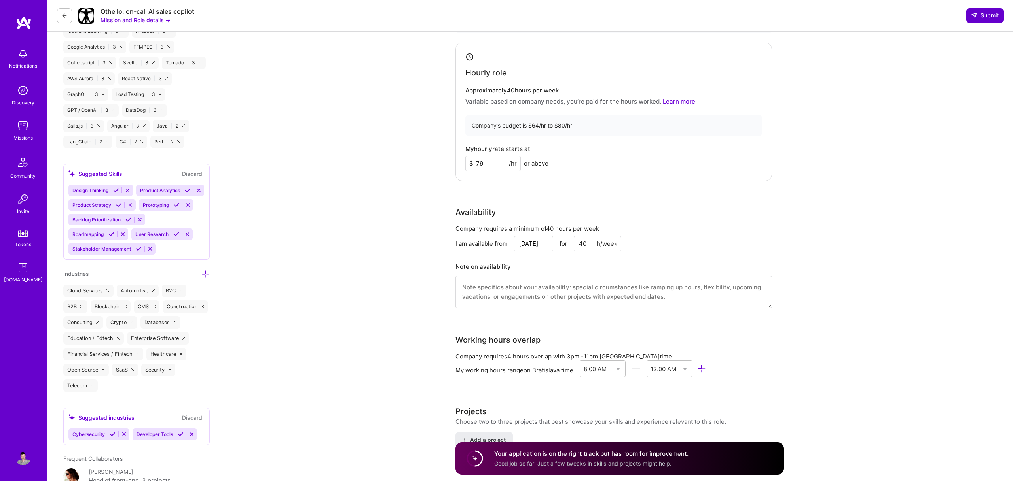
click at [988, 13] on span "Submit" at bounding box center [985, 15] width 28 height 8
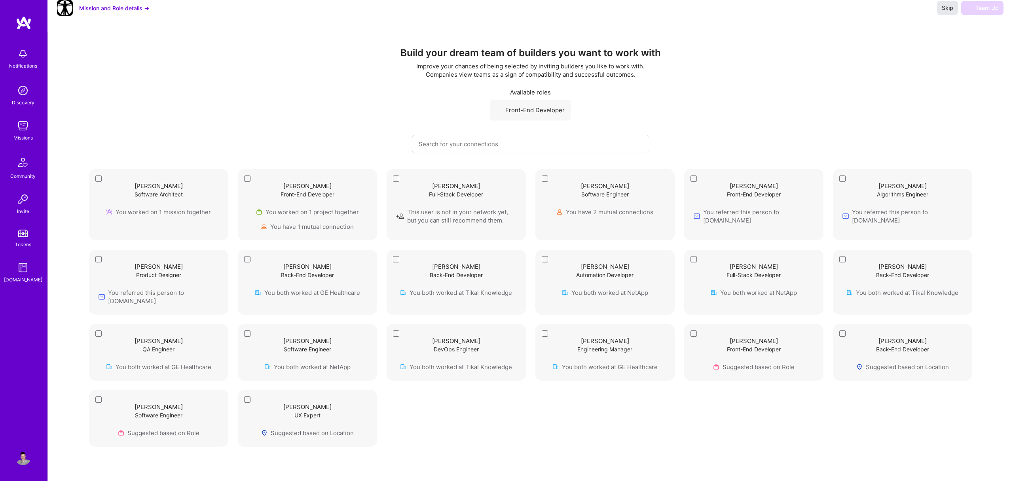
click at [946, 12] on span "Skip" at bounding box center [946, 8] width 11 height 8
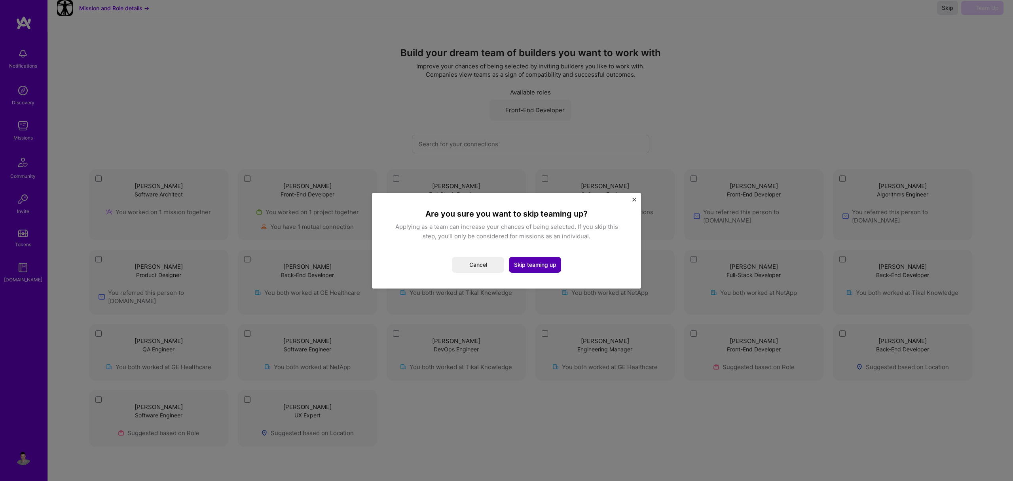
click at [545, 267] on button "Skip teaming up" at bounding box center [535, 265] width 52 height 16
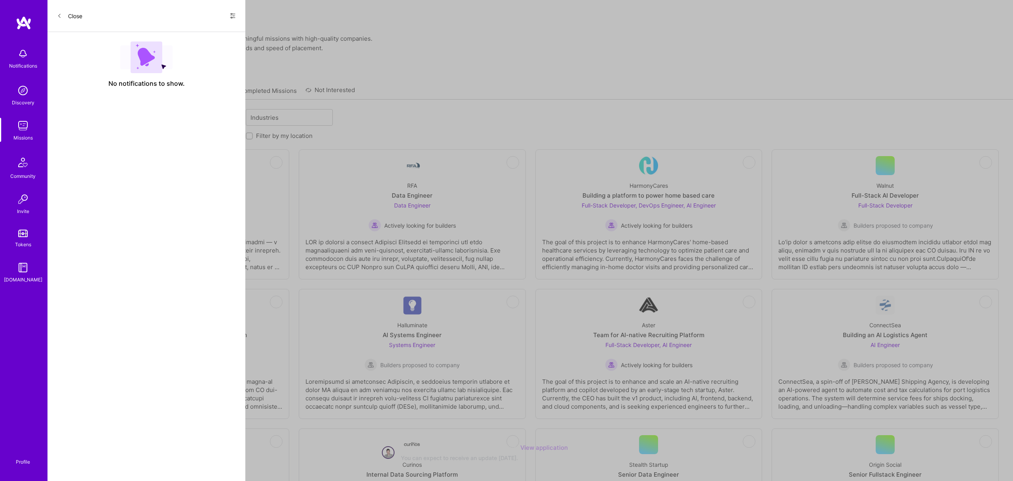
click at [97, 95] on link "Recommended Missions" at bounding box center [96, 93] width 69 height 13
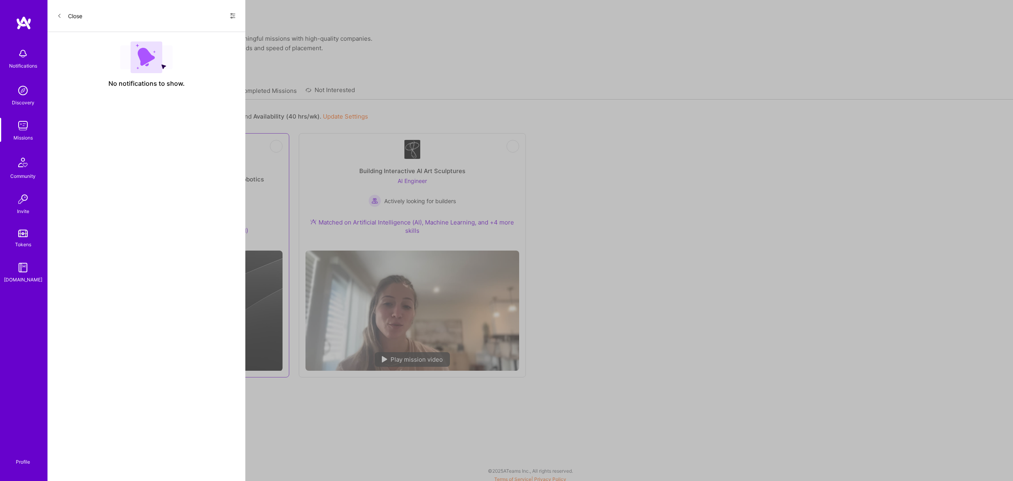
click at [204, 181] on div "Foundation Model Engineer -Vision Models for Home Robotics" at bounding box center [175, 179] width 176 height 8
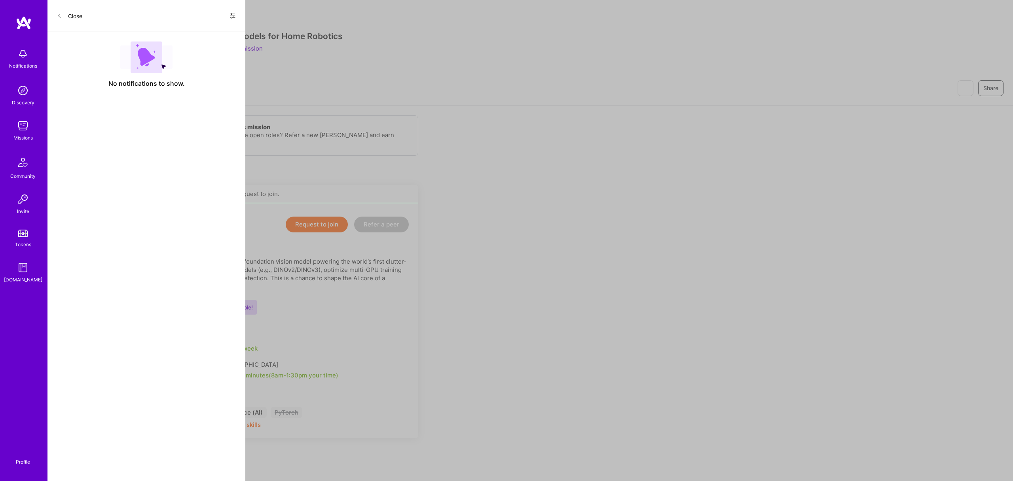
click at [503, 153] on div "Earn tokens for inviting a new [PERSON_NAME] to this mission Do you know the pe…" at bounding box center [294, 487] width 475 height 744
click at [23, 26] on img at bounding box center [24, 23] width 16 height 14
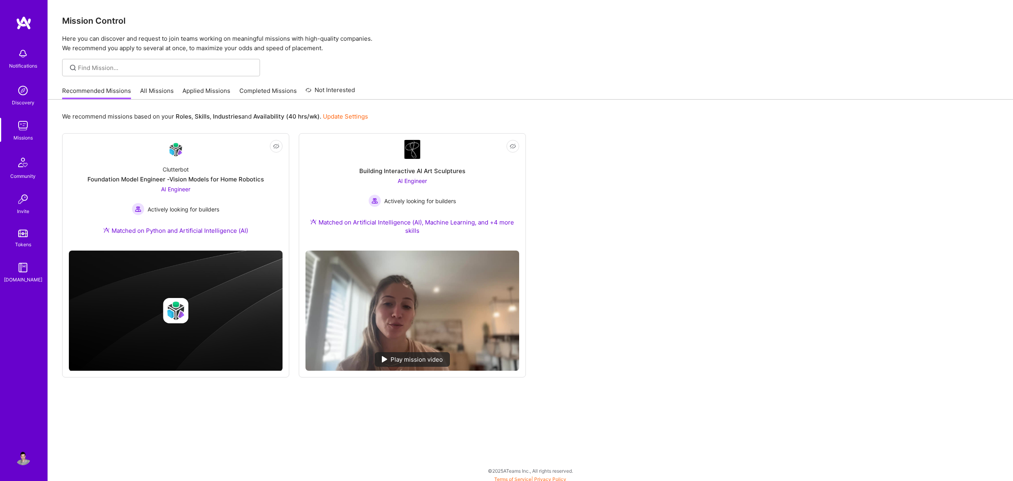
click at [254, 87] on link "Completed Missions" at bounding box center [267, 93] width 57 height 13
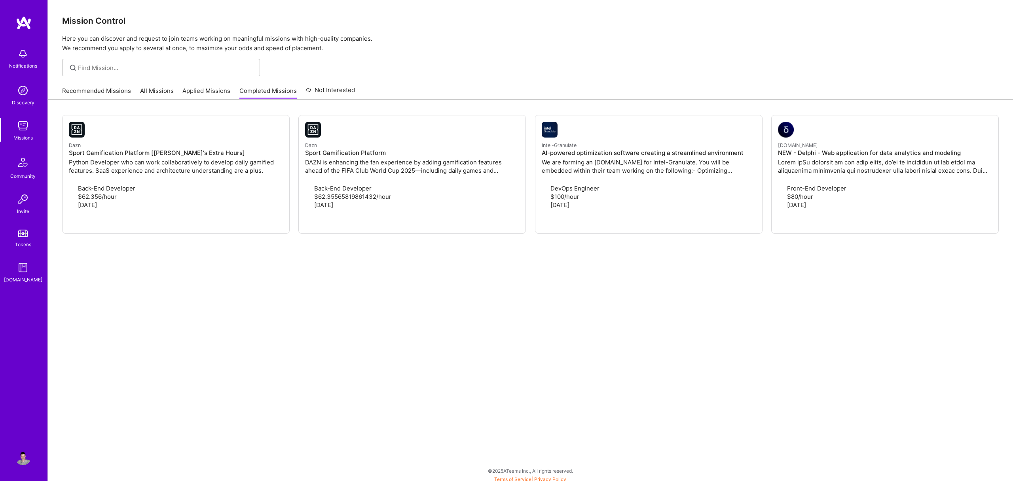
click at [212, 100] on div "Recommended Missions All Missions Applied Missions Completed Missions Not Inter…" at bounding box center [530, 90] width 965 height 17
click at [208, 91] on link "Applied Missions" at bounding box center [206, 93] width 48 height 13
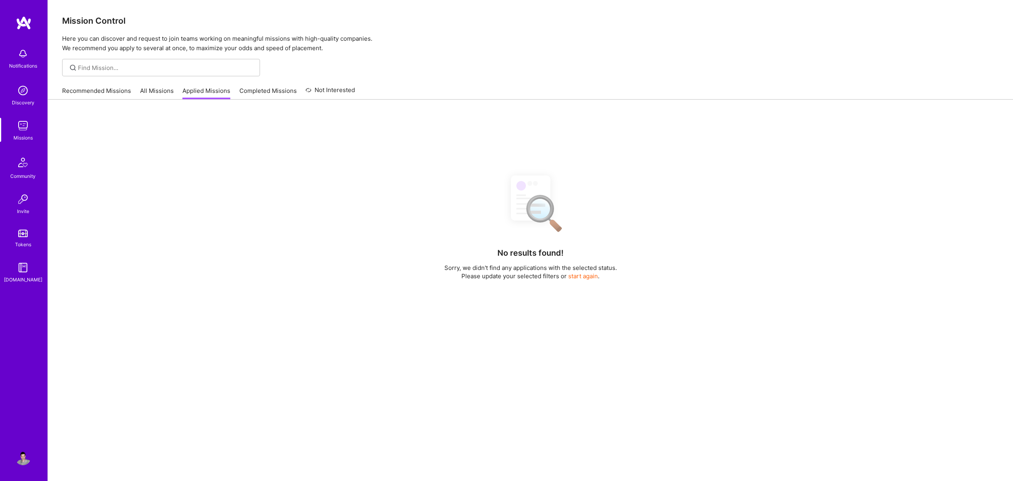
click at [176, 138] on div "No results found! Sorry, we didn't find any applications with the selected stat…" at bounding box center [530, 332] width 965 height 464
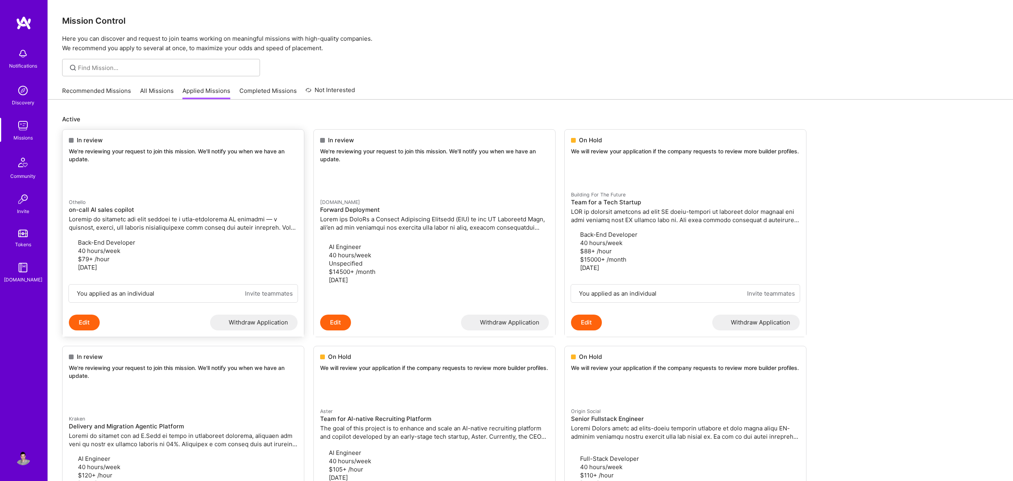
click at [202, 220] on p at bounding box center [183, 223] width 229 height 17
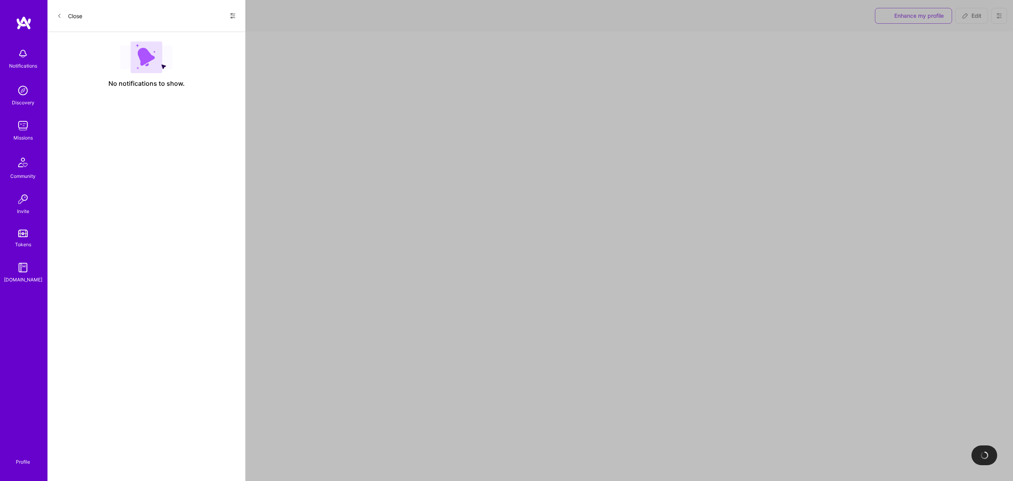
click at [573, 191] on div at bounding box center [618, 474] width 787 height 884
select select "US"
